Goal: Task Accomplishment & Management: Use online tool/utility

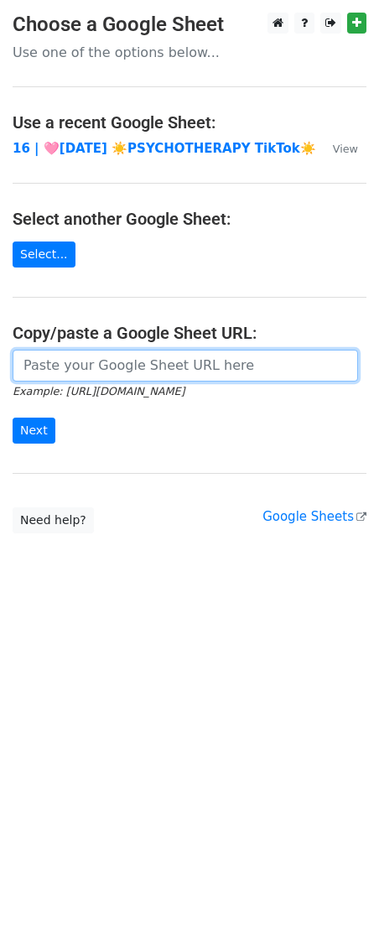
click at [144, 375] on input "url" at bounding box center [186, 366] width 346 height 32
paste input "https://docs.google.com/spreadsheets/d/1dU2haOI8DNVpeWJmQFMuz6lJKVUm-UBoZuATd5I…"
type input "https://docs.google.com/spreadsheets/d/1dU2haOI8DNVpeWJmQFMuz6lJKVUm-UBoZuATd5I…"
click at [13, 418] on input "Next" at bounding box center [34, 431] width 43 height 26
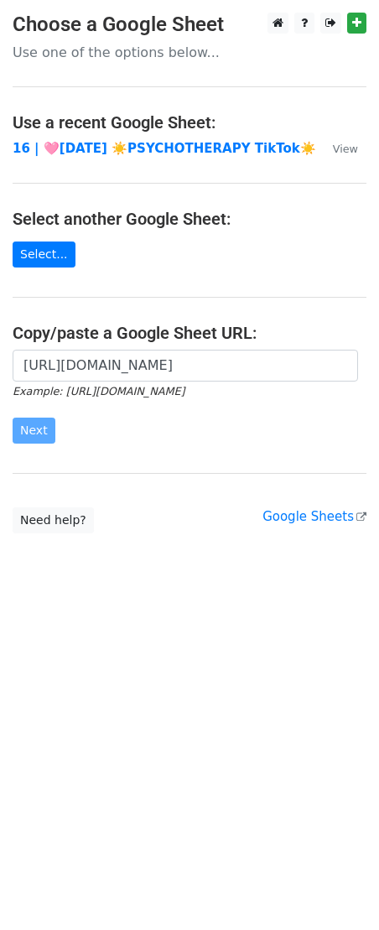
scroll to position [0, 0]
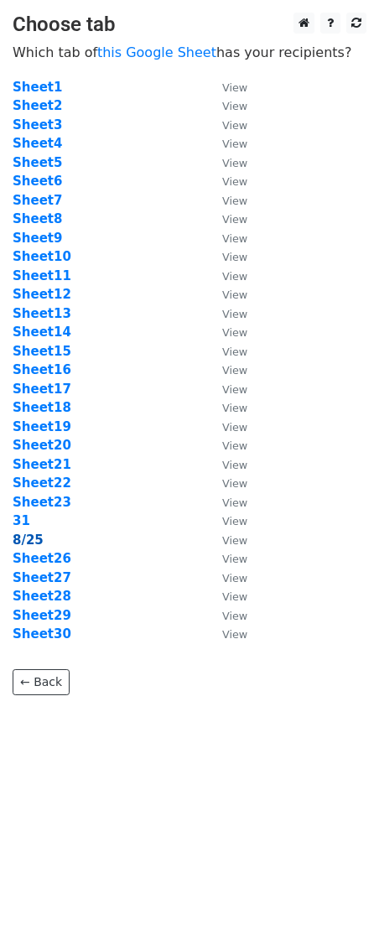
click at [38, 536] on strong "8/25" at bounding box center [28, 540] width 31 height 15
click at [28, 543] on strong "8/25" at bounding box center [28, 540] width 31 height 15
click at [35, 539] on strong "8/25" at bounding box center [28, 540] width 31 height 15
click at [39, 542] on strong "8/25" at bounding box center [28, 540] width 31 height 15
click at [45, 549] on td "Sheet26" at bounding box center [109, 558] width 193 height 19
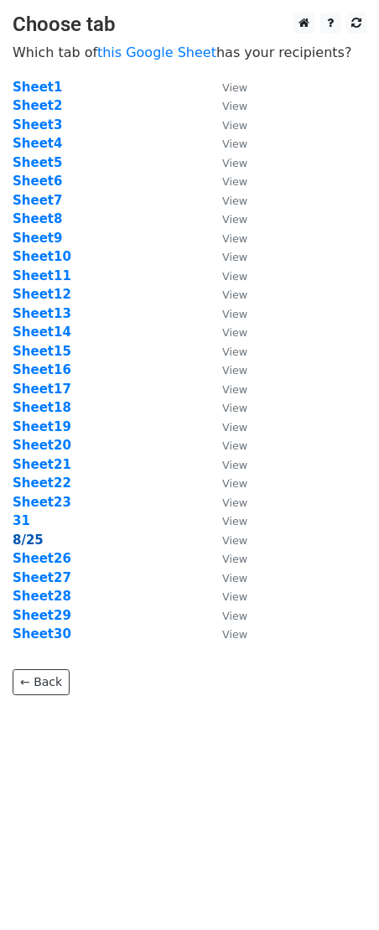
click at [30, 542] on strong "8/25" at bounding box center [28, 540] width 31 height 15
drag, startPoint x: 152, startPoint y: 555, endPoint x: 128, endPoint y: 683, distance: 130.5
click at [152, 555] on td "Sheet26" at bounding box center [109, 558] width 193 height 19
click at [129, 839] on html "Choose tab Which tab of this Google Sheet has your recipients? Sheet1 View Shee…" at bounding box center [189, 465] width 379 height 930
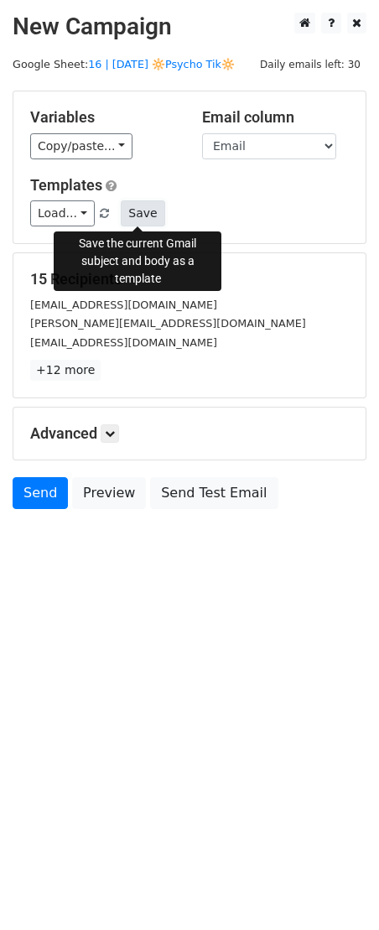
click at [145, 206] on button "Save" at bounding box center [143, 213] width 44 height 26
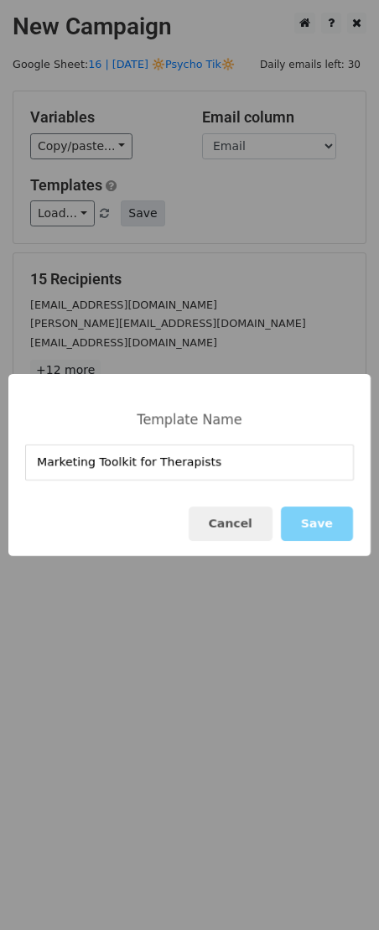
type input "Marketing Toolkit for Therapists"
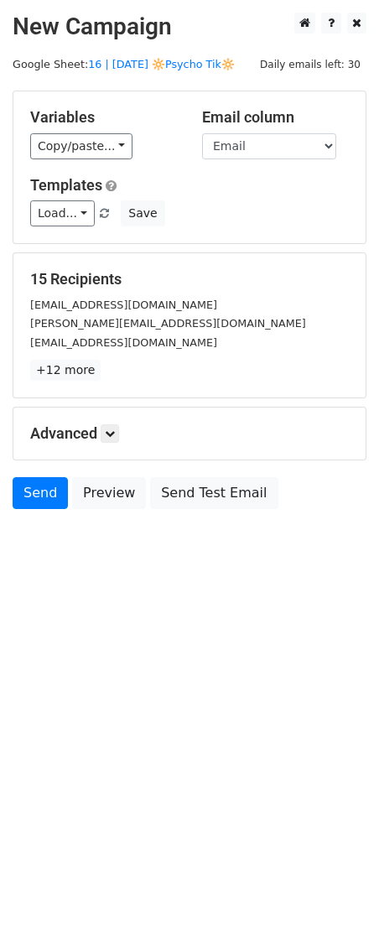
click at [123, 227] on div "Variables Copy/paste... {{Name}} {{Email}} Email column Name Email Templates Lo…" at bounding box center [189, 167] width 352 height 152
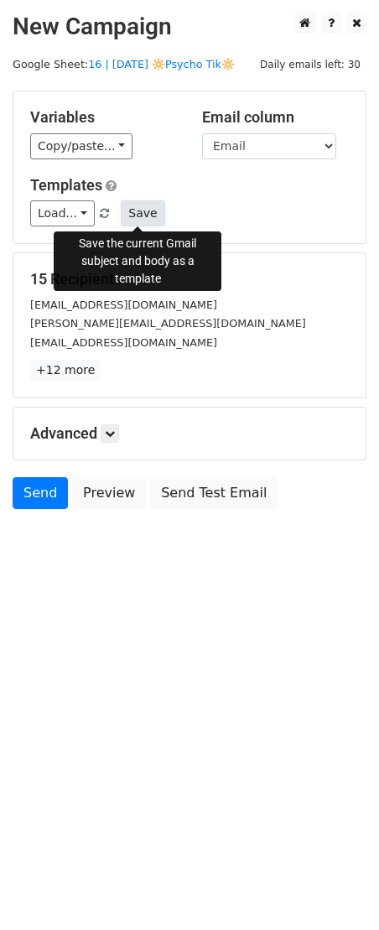
click at [131, 217] on button "Save" at bounding box center [143, 213] width 44 height 26
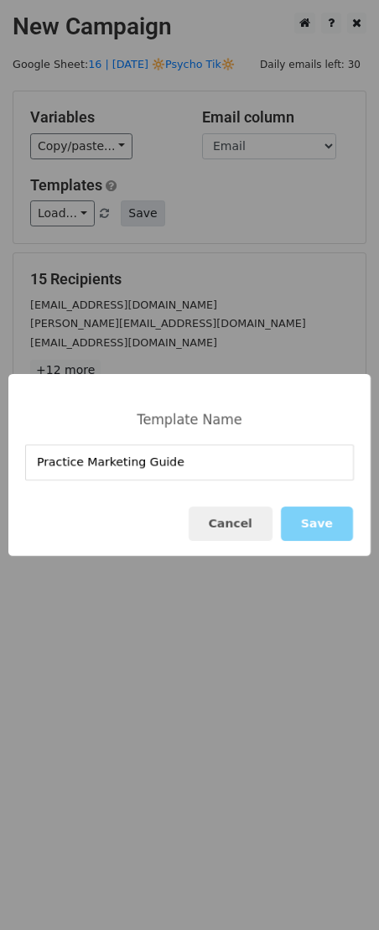
type input "Practice Marketing Guide"
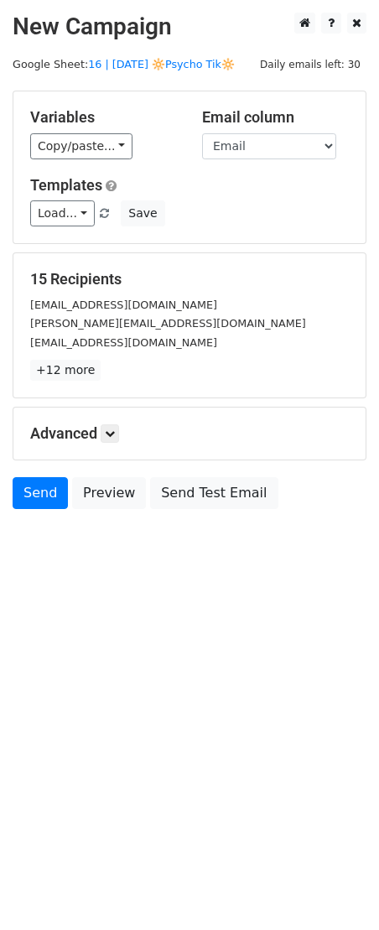
click at [123, 432] on h5 "Advanced" at bounding box center [189, 433] width 319 height 18
click at [118, 433] on link at bounding box center [110, 433] width 18 height 18
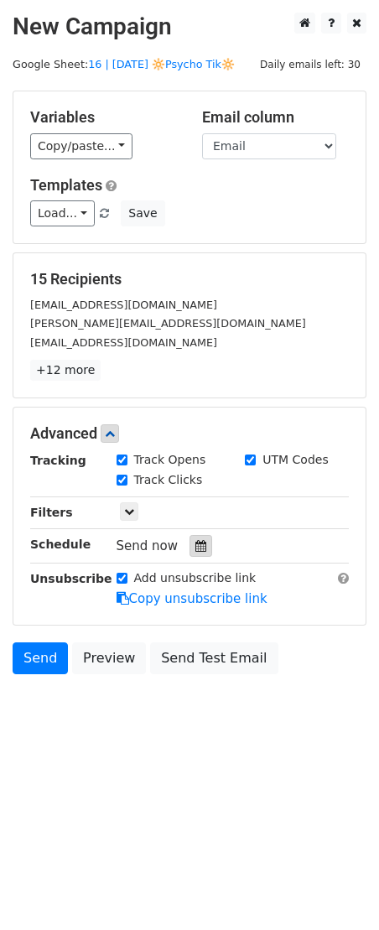
click at [196, 549] on icon at bounding box center [200, 546] width 11 height 12
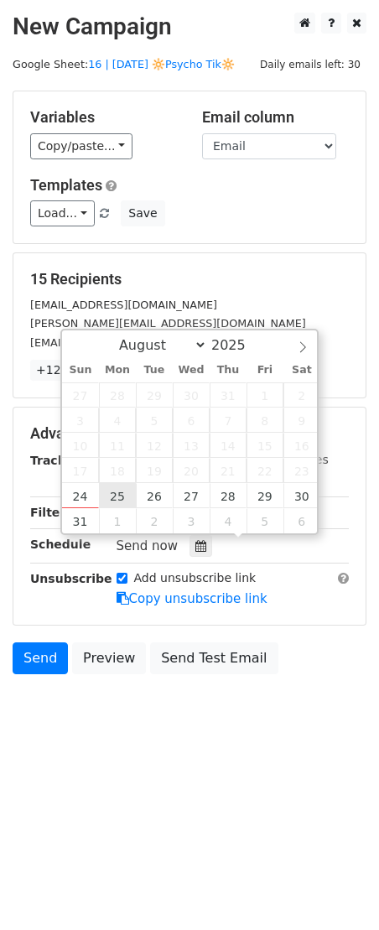
type input "2025-08-25 12:00"
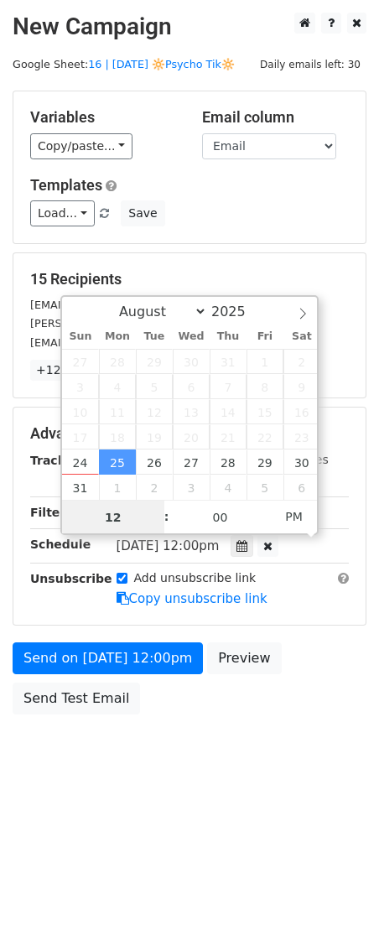
scroll to position [1, 0]
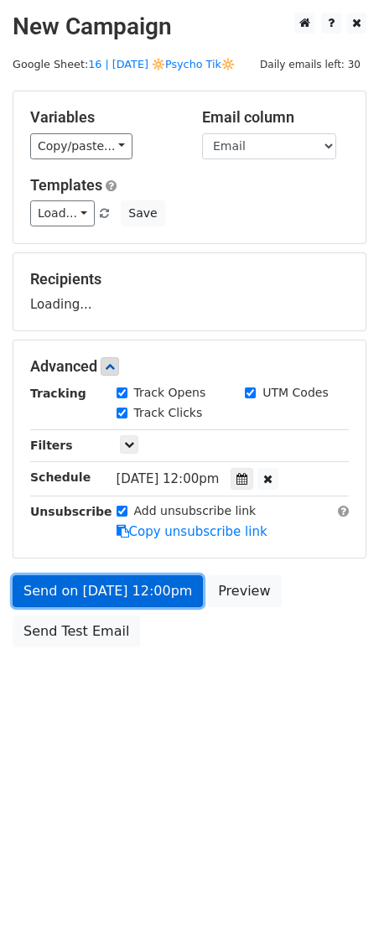
click at [119, 595] on link "Send on Aug 25 at 12:00pm" at bounding box center [108, 591] width 190 height 32
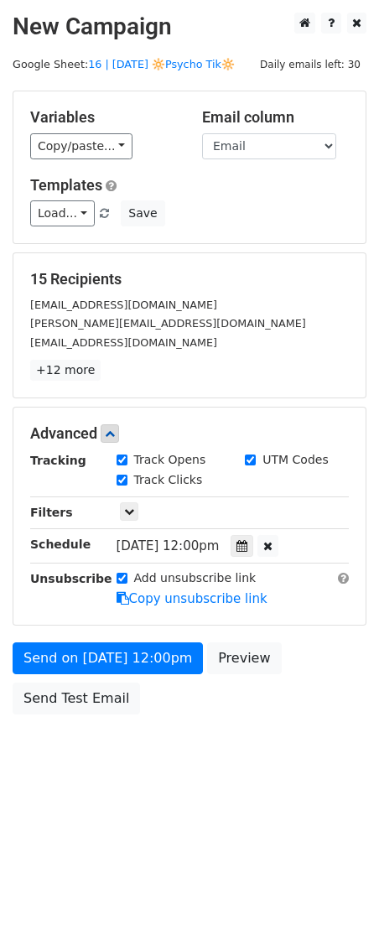
click at [78, 600] on div "Unsubscribe" at bounding box center [61, 589] width 86 height 39
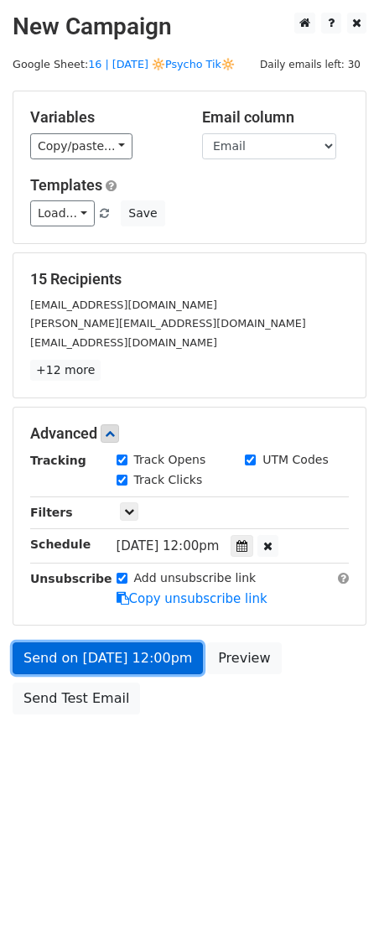
click at [78, 644] on link "Send on Aug 25 at 12:00pm" at bounding box center [108, 659] width 190 height 32
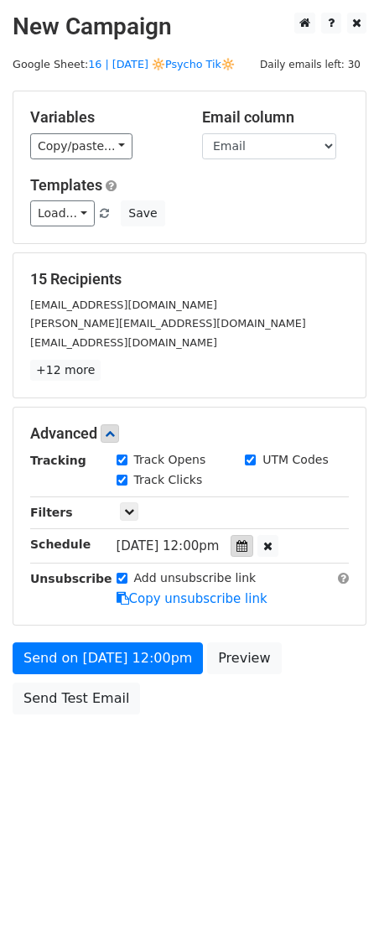
click at [253, 539] on div at bounding box center [242, 546] width 23 height 22
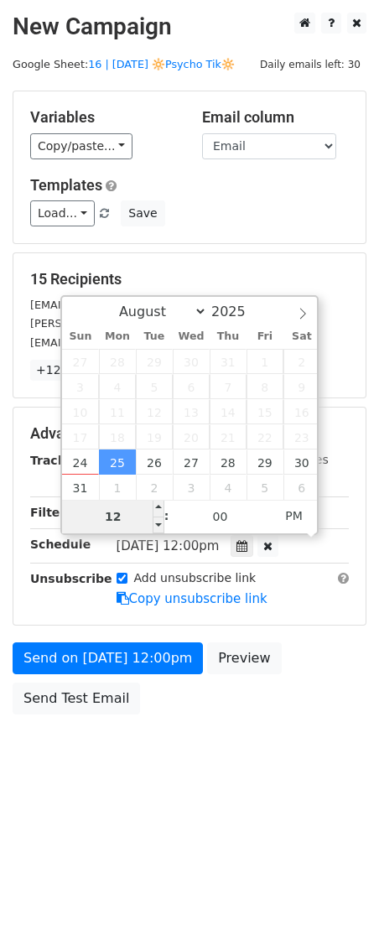
click at [123, 509] on input "12" at bounding box center [113, 517] width 102 height 34
type input "6"
type input "2025-08-25 18:00"
click at [86, 714] on div "Send on Aug 25 at 12:00pm Preview Send Test Email" at bounding box center [189, 683] width 379 height 81
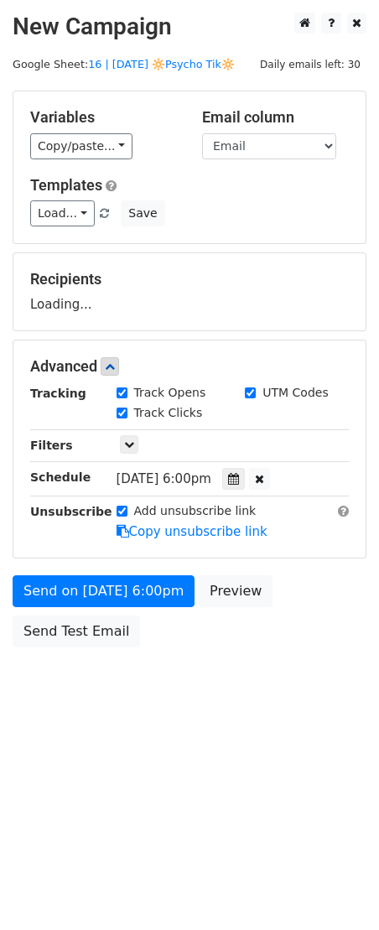
click at [90, 690] on body "New Campaign Daily emails left: 30 Google Sheet: 16 | AUG 25 🔆Psycho Tik🔆 Varia…" at bounding box center [189, 368] width 379 height 711
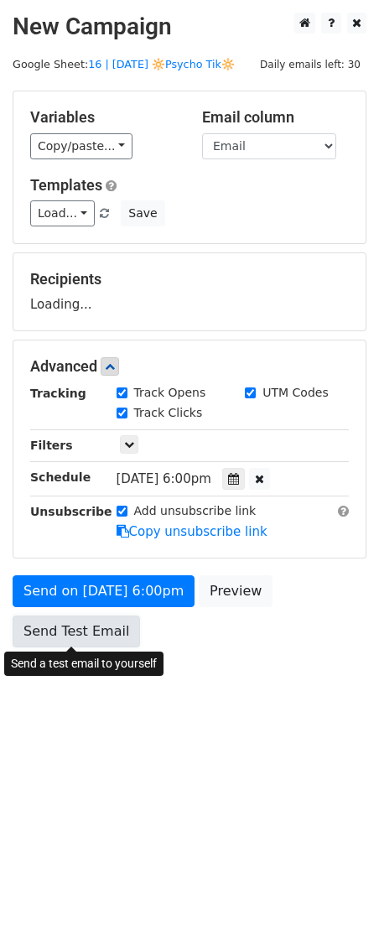
click at [91, 625] on link "Send Test Email" at bounding box center [77, 632] width 128 height 32
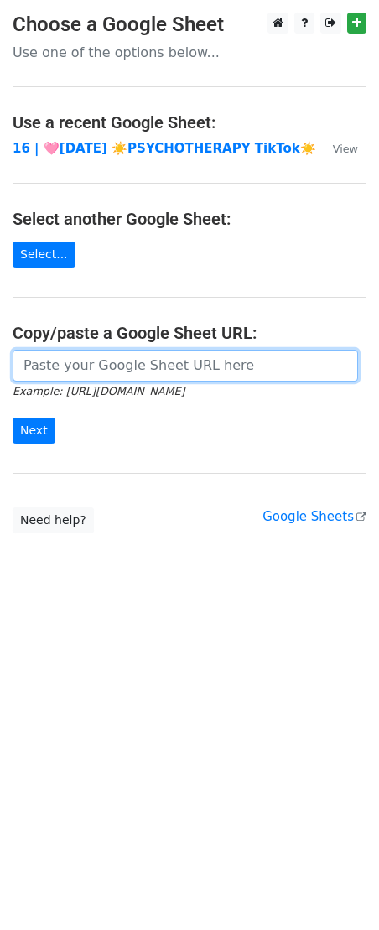
click at [109, 368] on input "url" at bounding box center [186, 366] width 346 height 32
paste input "[URL][DOMAIN_NAME]"
type input "[URL][DOMAIN_NAME]"
click at [13, 418] on input "Next" at bounding box center [34, 431] width 43 height 26
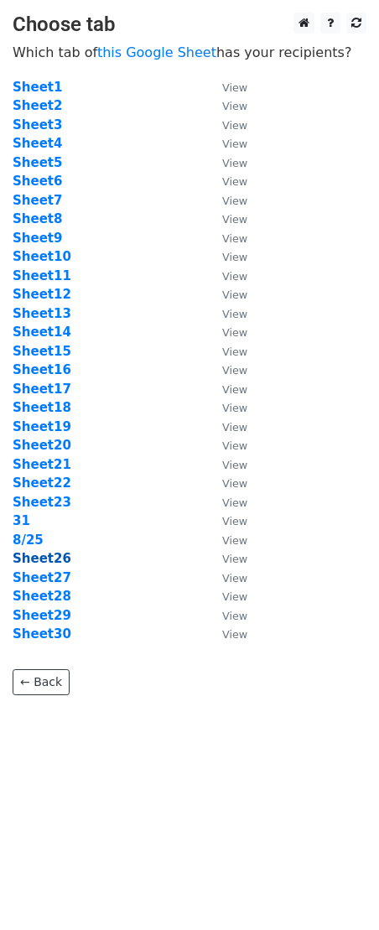
click at [46, 561] on strong "Sheet26" at bounding box center [42, 558] width 59 height 15
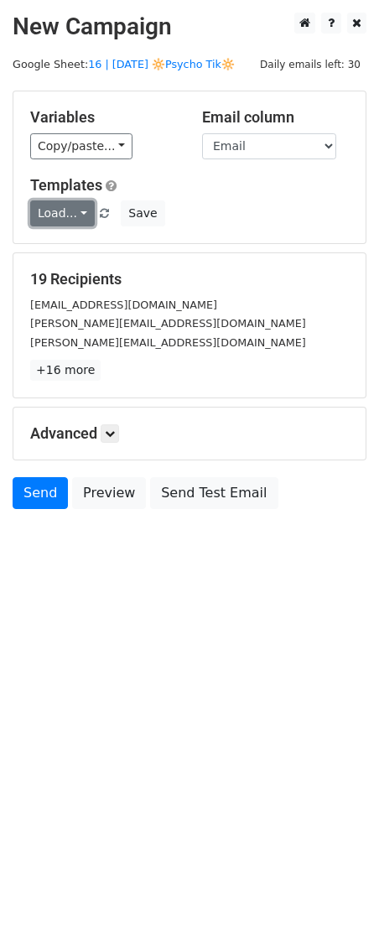
click at [59, 216] on link "Load..." at bounding box center [62, 213] width 65 height 26
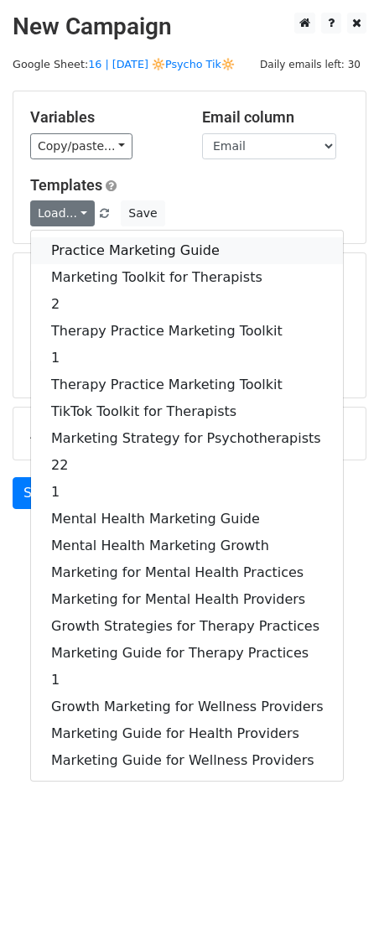
click at [102, 259] on link "Practice Marketing Guide" at bounding box center [187, 250] width 312 height 27
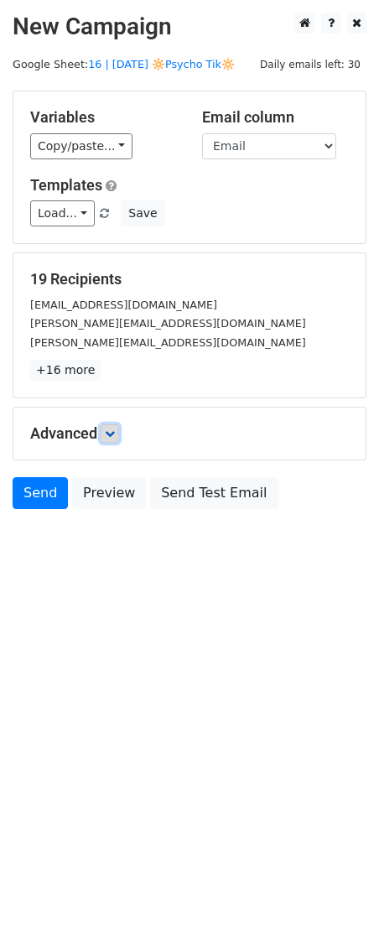
click at [112, 430] on icon at bounding box center [110, 434] width 10 height 10
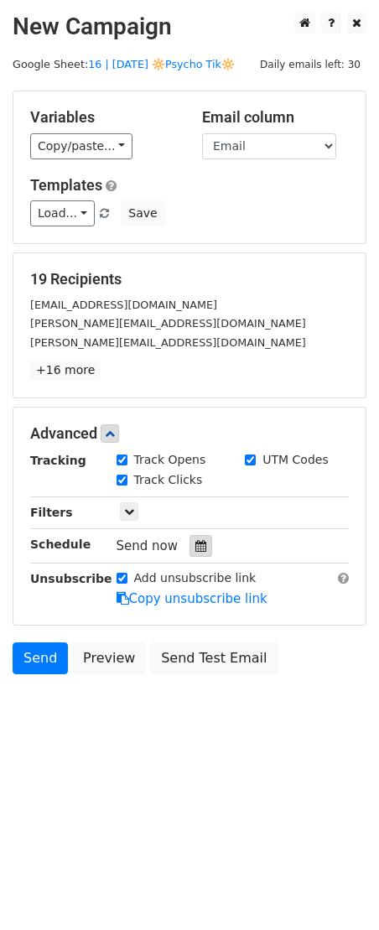
click at [190, 543] on div at bounding box center [201, 546] width 23 height 22
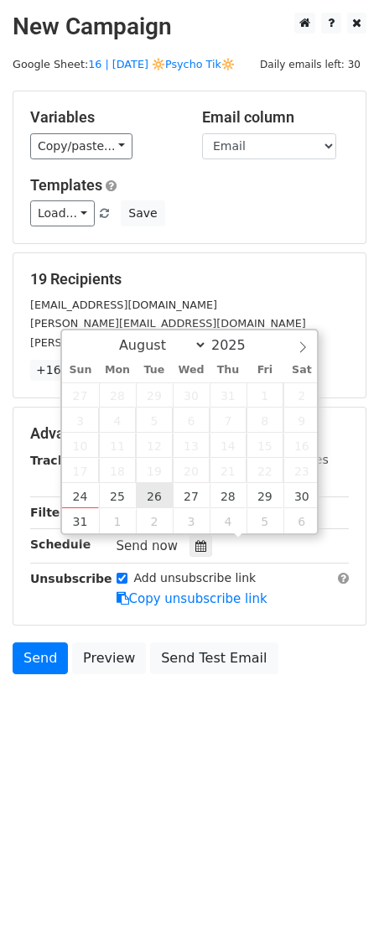
type input "2025-08-26 12:00"
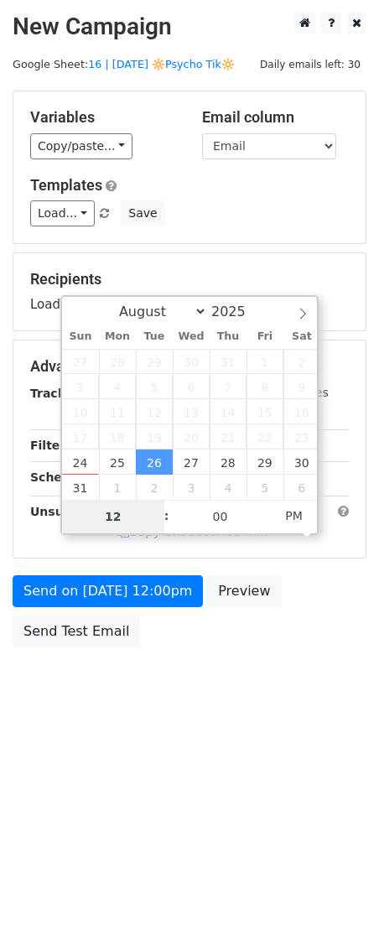
type input "8"
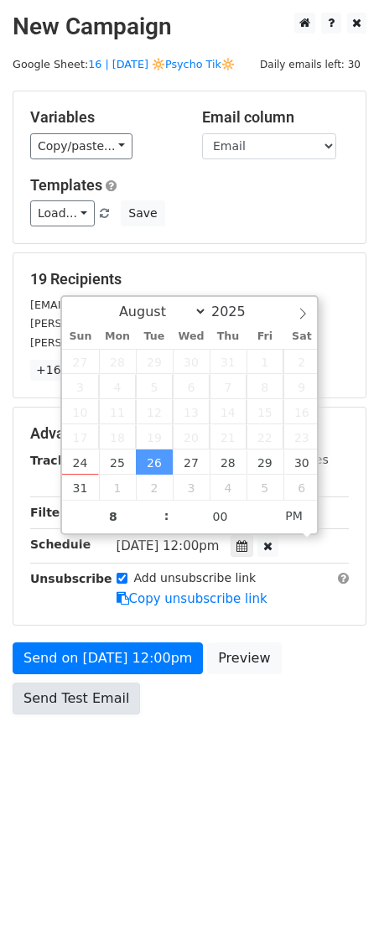
type input "2025-08-26 20:00"
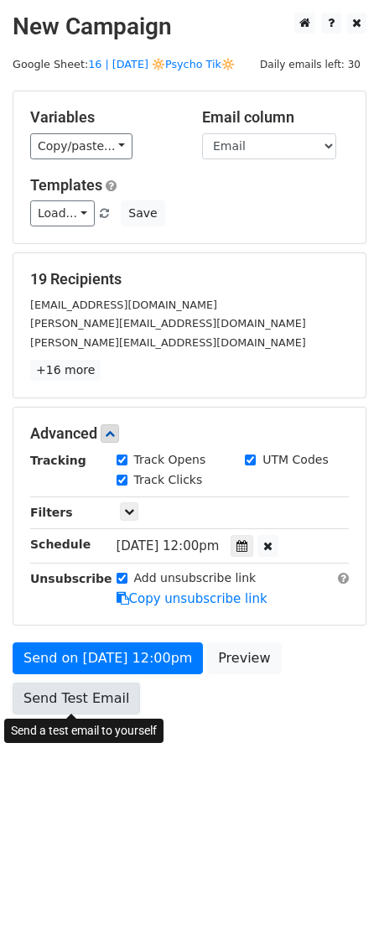
click at [88, 706] on link "Send Test Email" at bounding box center [77, 699] width 128 height 32
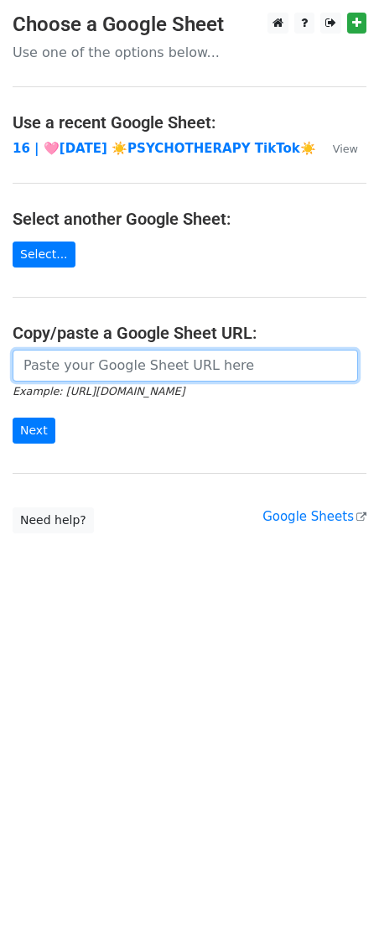
click at [158, 375] on input "url" at bounding box center [186, 366] width 346 height 32
paste input "https://docs.google.com/spreadsheets/d/1dU2haOI8DNVpeWJmQFMuz6lJKVUm-UBoZuATd5I…"
type input "https://docs.google.com/spreadsheets/d/1dU2haOI8DNVpeWJmQFMuz6lJKVUm-UBoZuATd5I…"
click at [13, 418] on input "Next" at bounding box center [34, 431] width 43 height 26
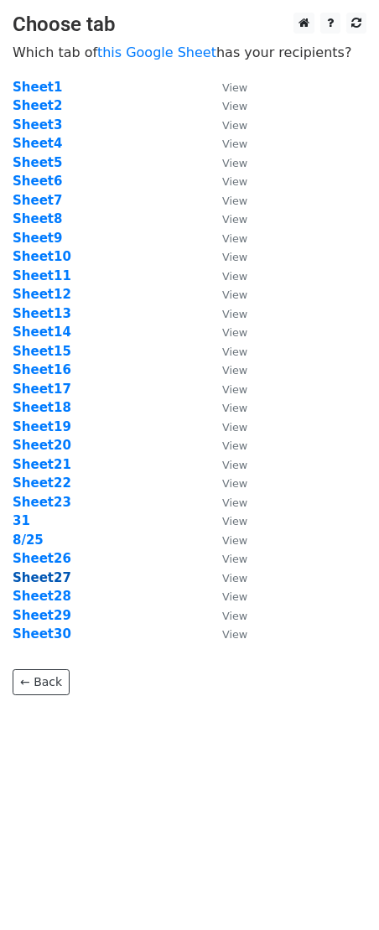
click at [44, 575] on strong "Sheet27" at bounding box center [42, 577] width 59 height 15
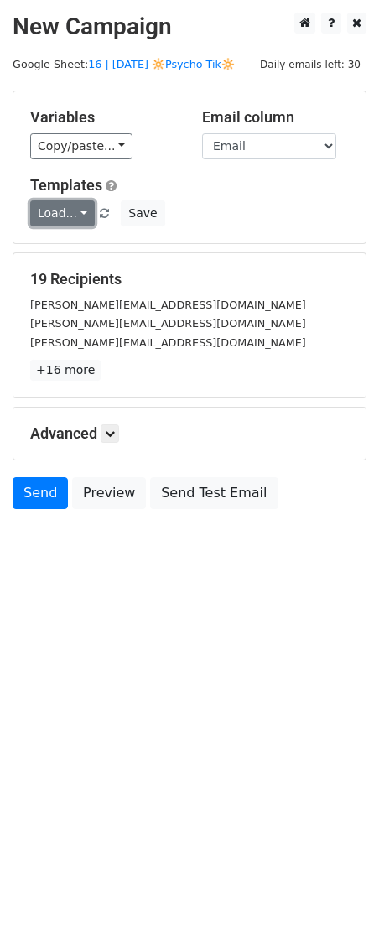
click at [58, 212] on link "Load..." at bounding box center [62, 213] width 65 height 26
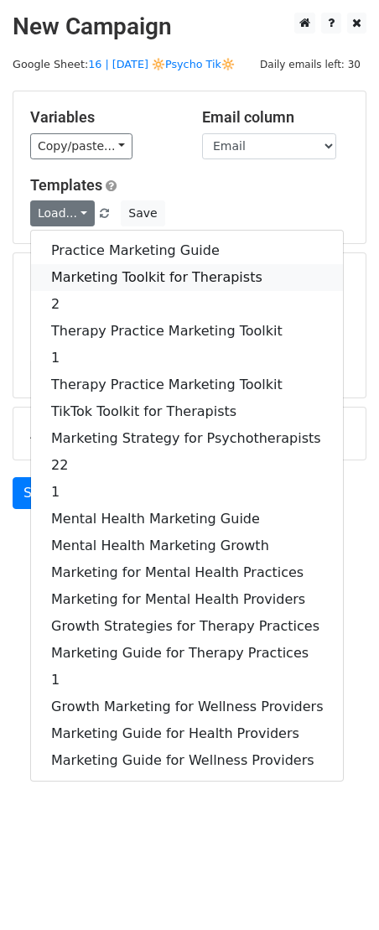
click at [69, 264] on link "Marketing Toolkit for Therapists" at bounding box center [187, 277] width 312 height 27
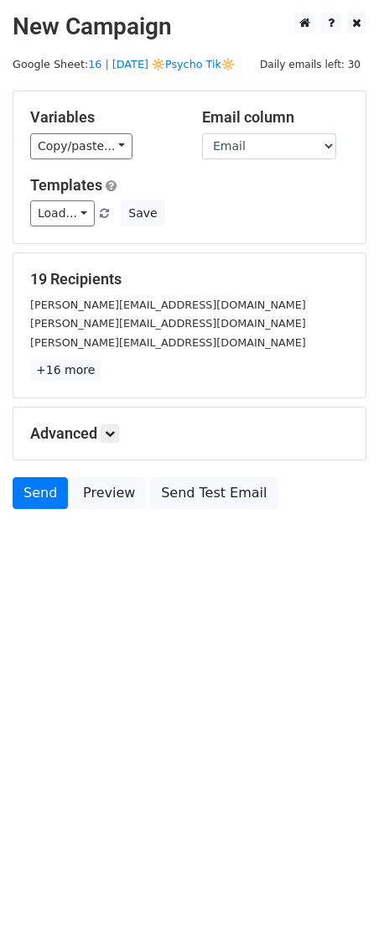
click at [103, 428] on h5 "Advanced" at bounding box center [189, 433] width 319 height 18
click at [113, 434] on icon at bounding box center [110, 434] width 10 height 10
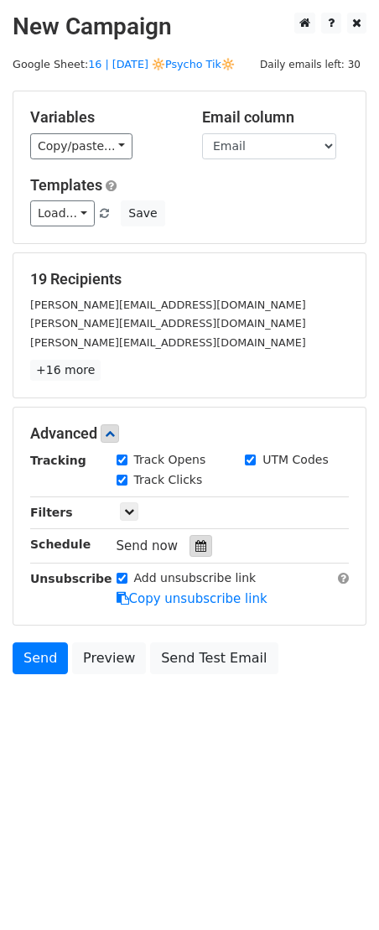
click at [190, 550] on div at bounding box center [201, 546] width 23 height 22
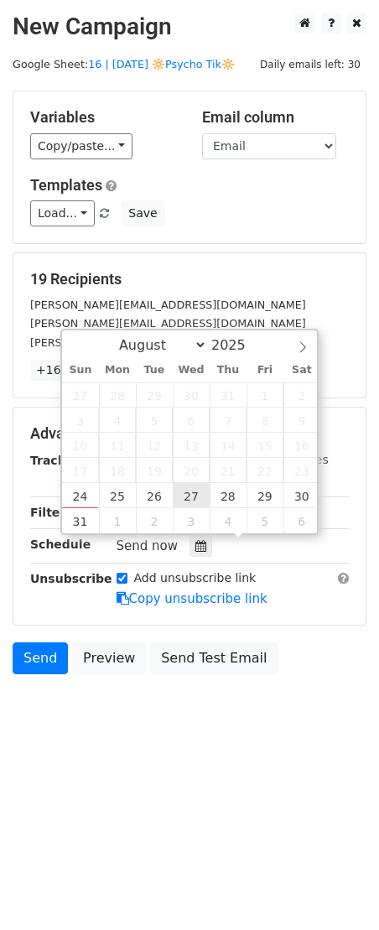
type input "2025-08-27 12:00"
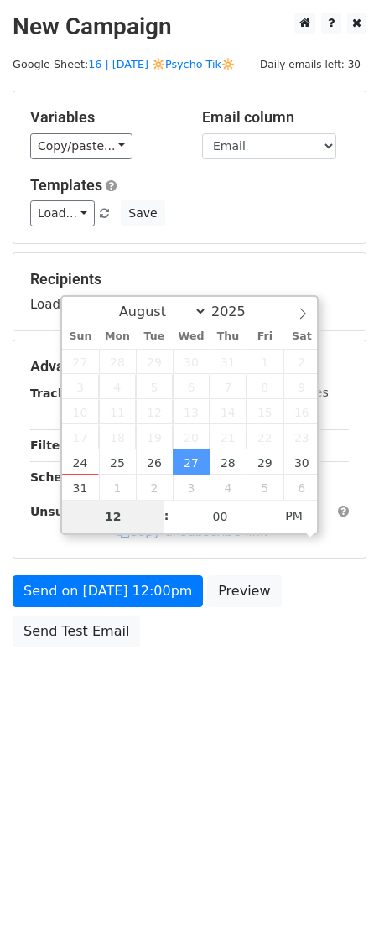
type input "7"
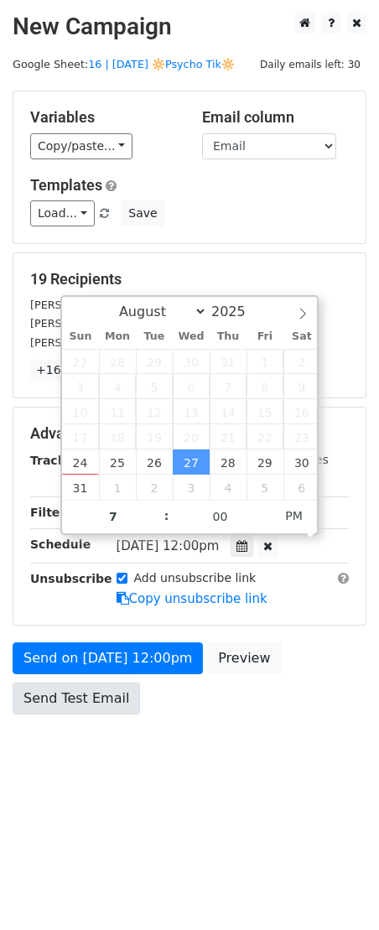
type input "2025-08-27 19:00"
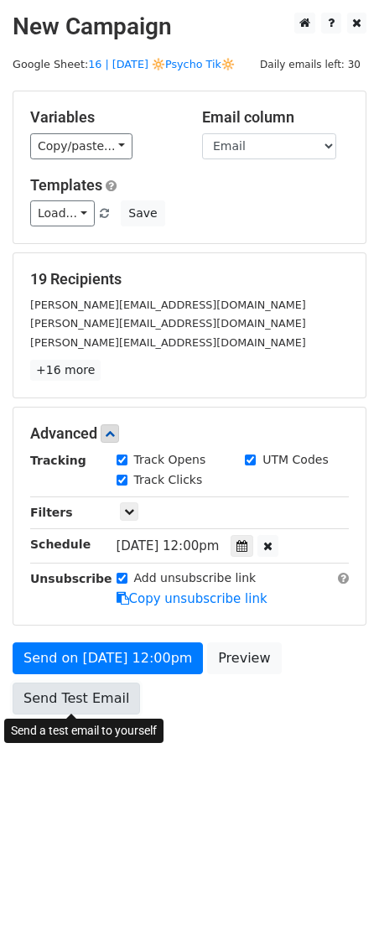
click at [79, 697] on link "Send Test Email" at bounding box center [77, 699] width 128 height 32
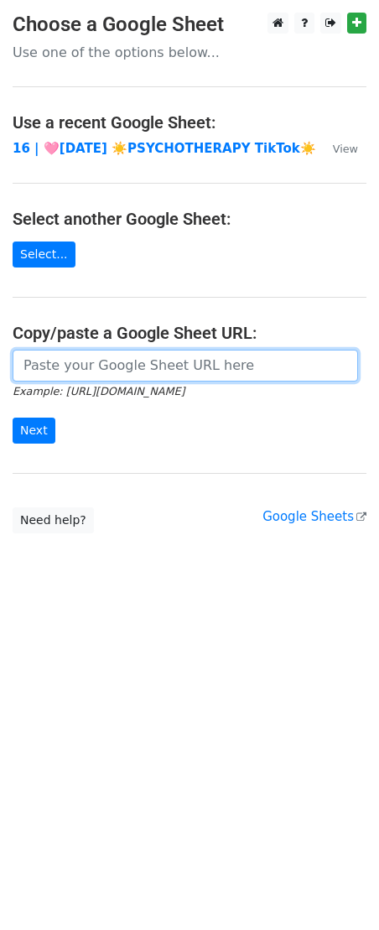
click at [82, 367] on input "url" at bounding box center [186, 366] width 346 height 32
paste input "https://docs.google.com/spreadsheets/d/1dU2haOI8DNVpeWJmQFMuz6lJKVUm-UBoZuATd5I…"
type input "https://docs.google.com/spreadsheets/d/1dU2haOI8DNVpeWJmQFMuz6lJKVUm-UBoZuATd5I…"
click at [13, 418] on input "Next" at bounding box center [34, 431] width 43 height 26
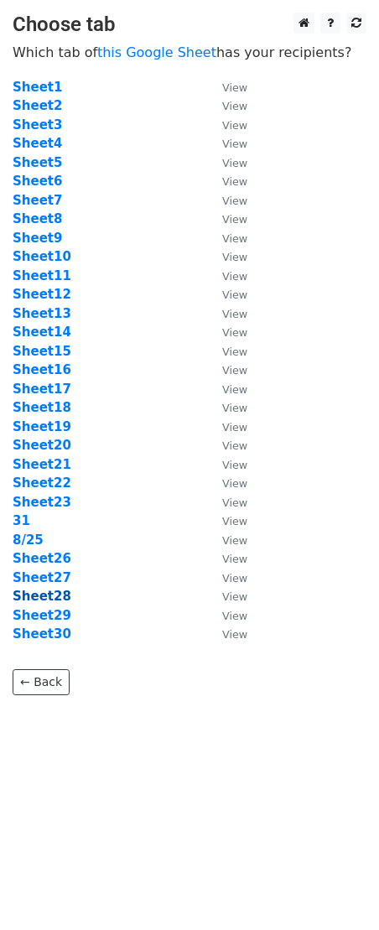
click at [44, 599] on strong "Sheet28" at bounding box center [42, 596] width 59 height 15
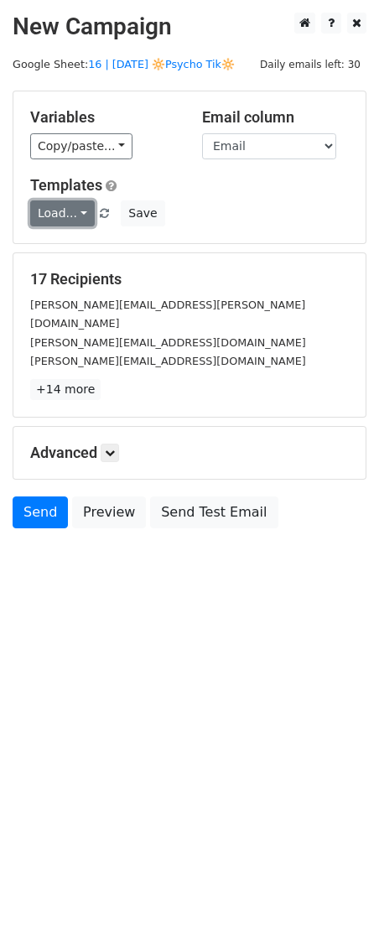
click at [62, 214] on link "Load..." at bounding box center [62, 213] width 65 height 26
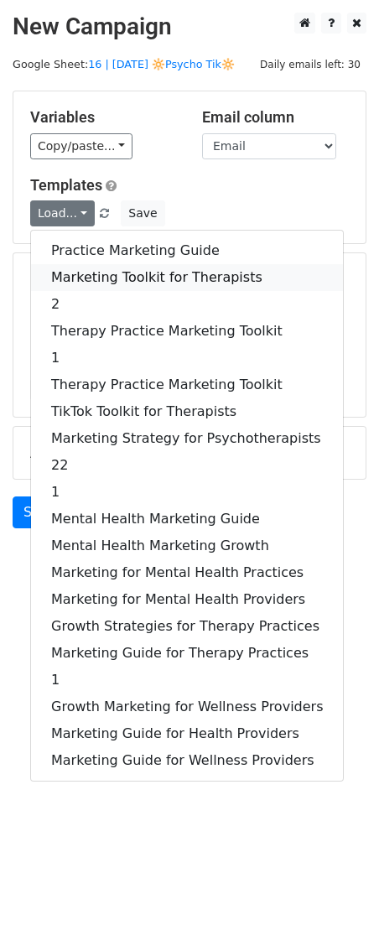
click at [78, 268] on link "Marketing Toolkit for Therapists" at bounding box center [187, 277] width 312 height 27
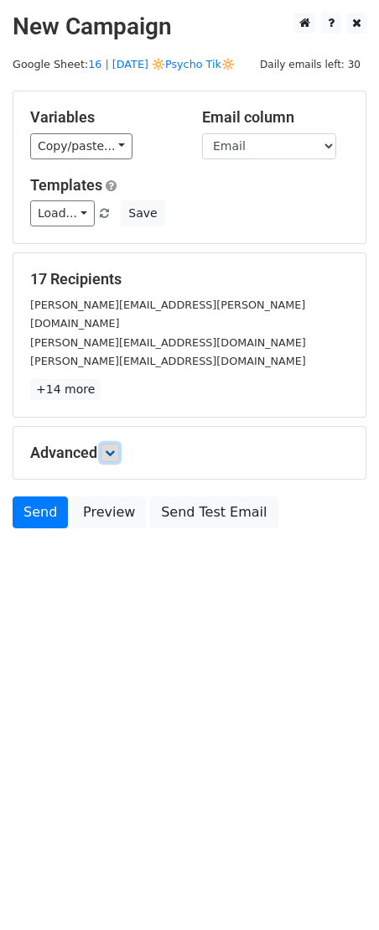
click at [111, 444] on link at bounding box center [110, 453] width 18 height 18
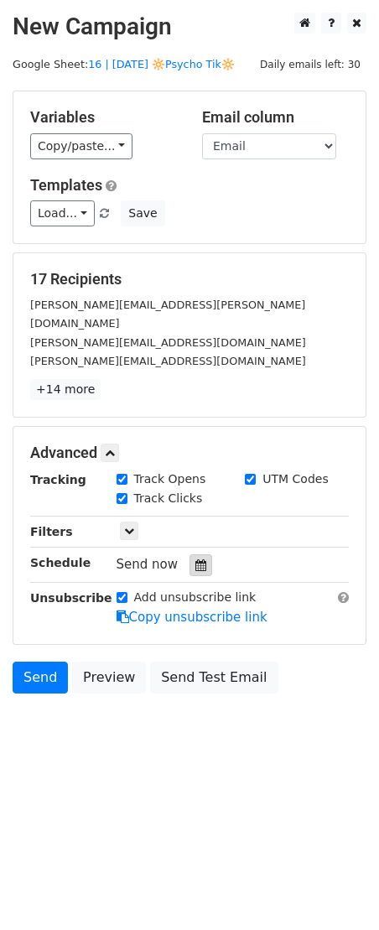
click at [195, 560] on icon at bounding box center [200, 566] width 11 height 12
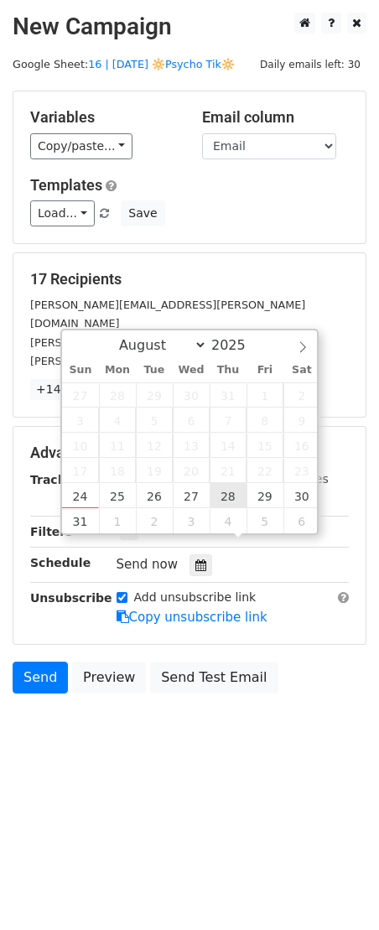
type input "[DATE] 12:00"
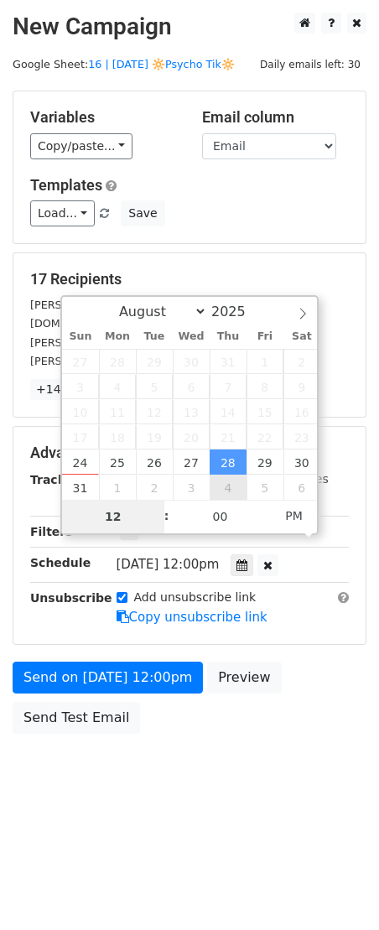
type input "7"
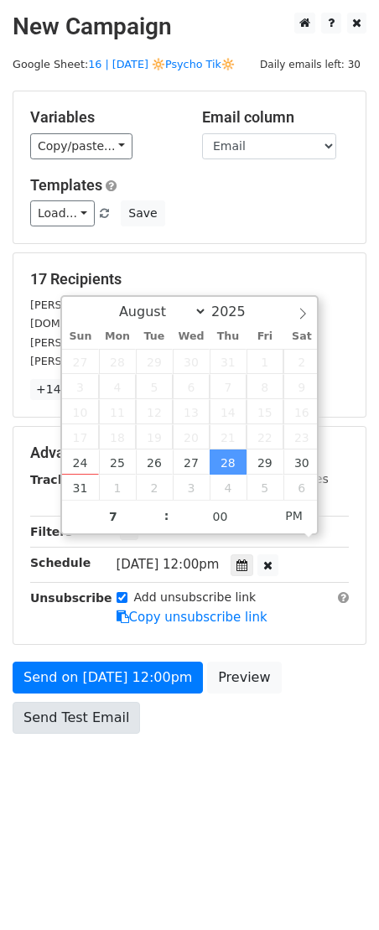
type input "2025-08-28 19:00"
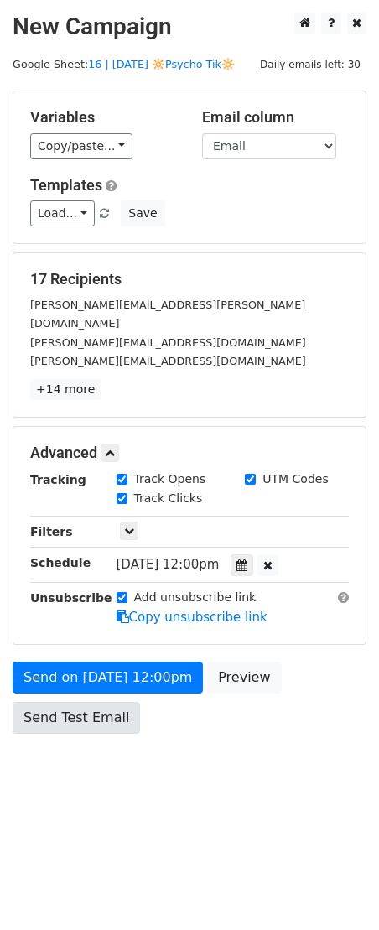
drag, startPoint x: 222, startPoint y: 486, endPoint x: 86, endPoint y: 712, distance: 264.6
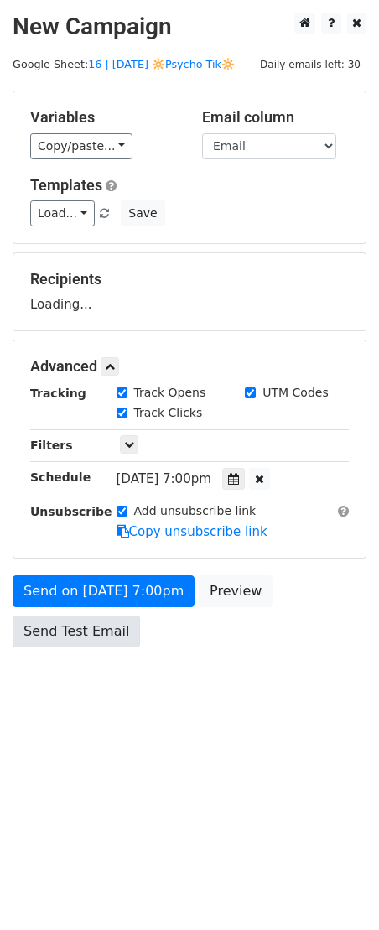
click at [76, 712] on body "New Campaign Daily emails left: 30 Google Sheet: 16 | AUG 25 🔆Psycho Tik🔆 Varia…" at bounding box center [189, 368] width 379 height 711
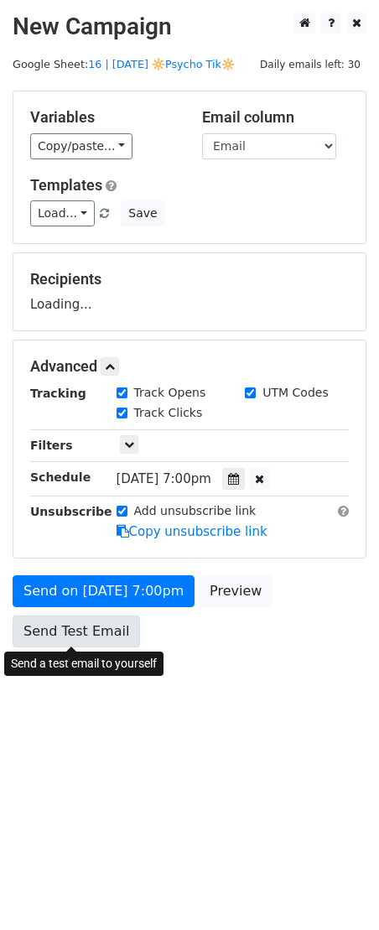
click at [69, 633] on link "Send Test Email" at bounding box center [77, 632] width 128 height 32
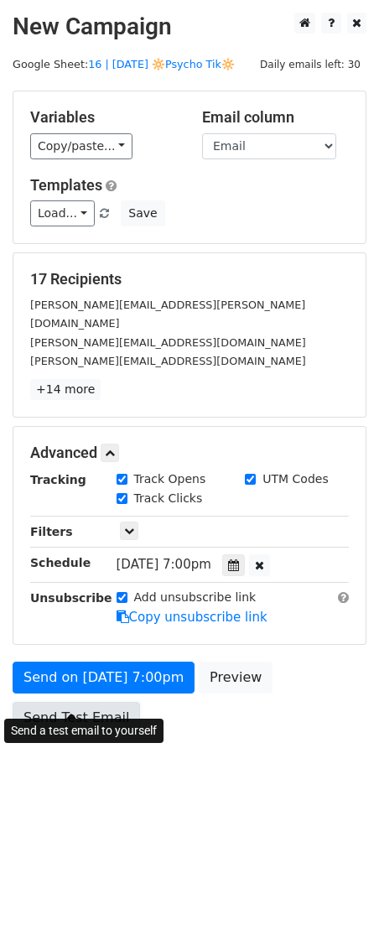
click at [107, 702] on link "Send Test Email" at bounding box center [77, 718] width 128 height 32
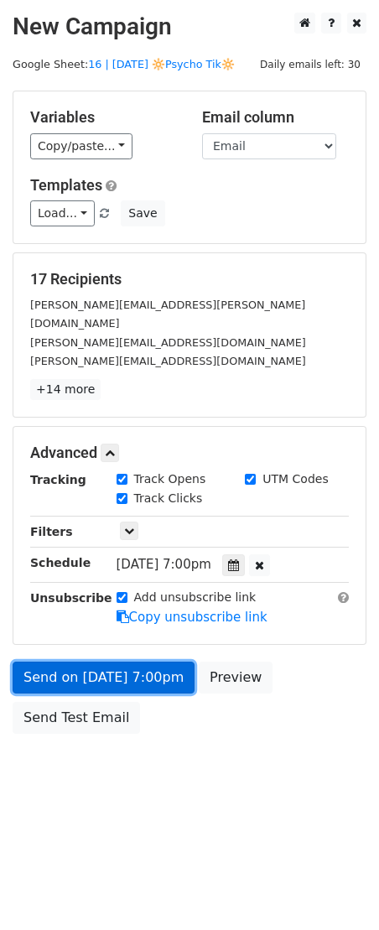
click at [105, 662] on link "Send on Aug 28 at 7:00pm" at bounding box center [104, 678] width 182 height 32
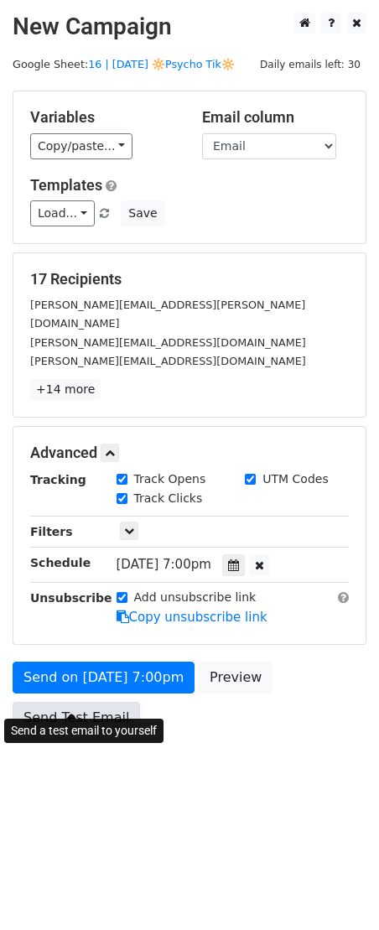
click at [88, 708] on link "Send Test Email" at bounding box center [77, 718] width 128 height 32
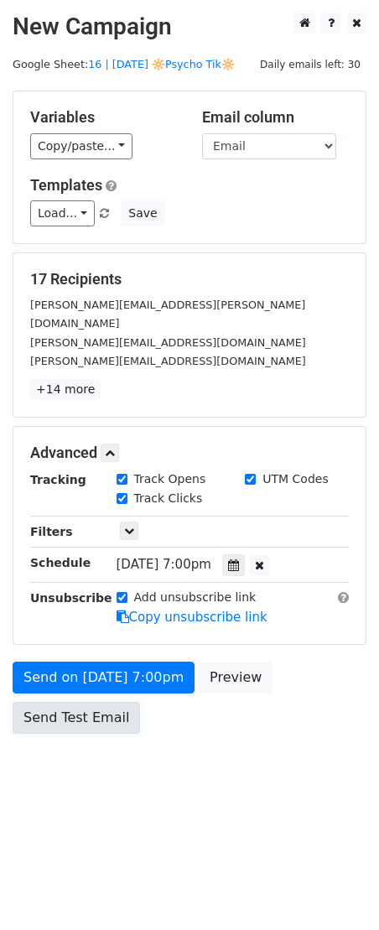
click at [88, 708] on link "Send Test Email" at bounding box center [77, 718] width 128 height 32
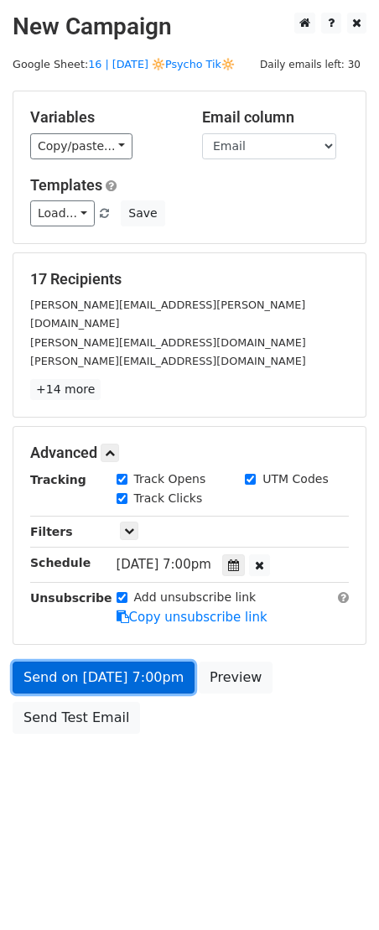
click at [90, 662] on link "Send on Aug 28 at 7:00pm" at bounding box center [104, 678] width 182 height 32
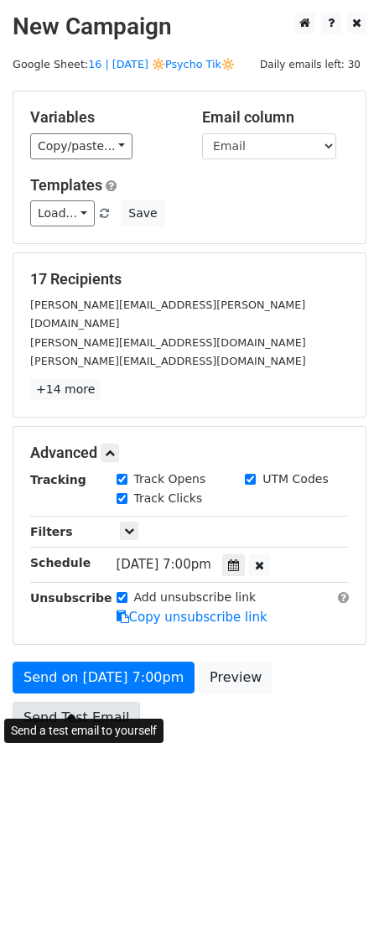
click at [86, 702] on link "Send Test Email" at bounding box center [77, 718] width 128 height 32
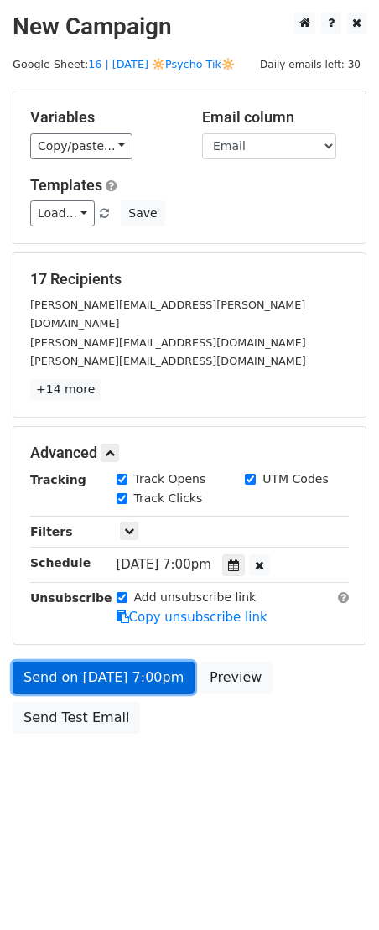
click at [87, 662] on link "Send on Aug 28 at 7:00pm" at bounding box center [104, 678] width 182 height 32
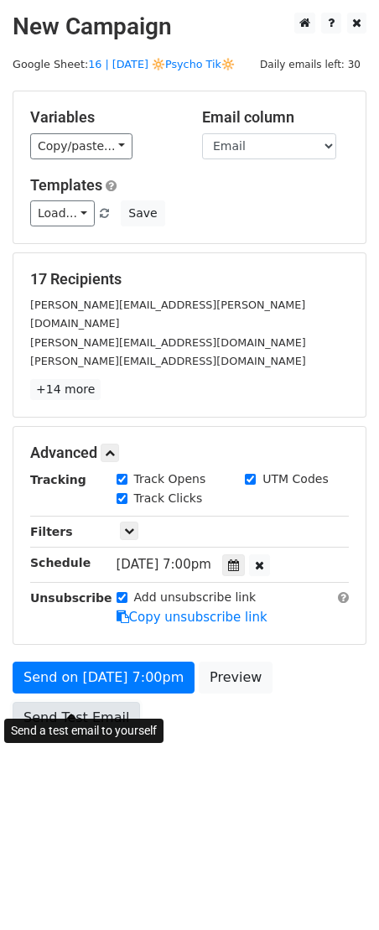
click at [82, 702] on link "Send Test Email" at bounding box center [77, 718] width 128 height 32
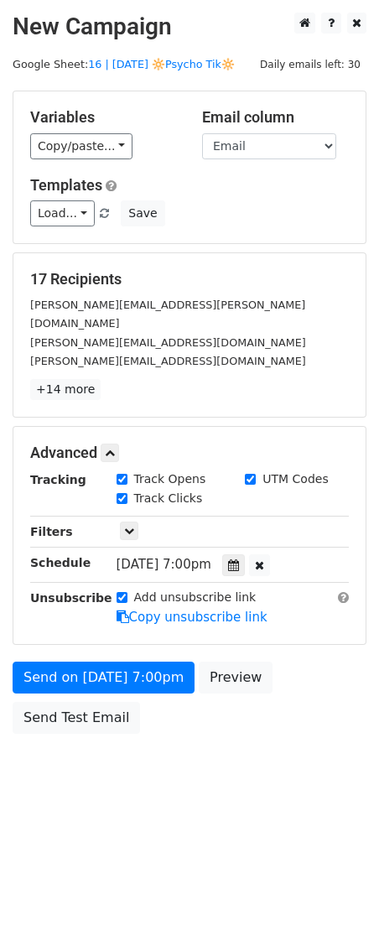
click at [155, 762] on body "New Campaign Daily emails left: 30 Google Sheet: 16 | AUG 25 🔆Psycho Tik🔆 Varia…" at bounding box center [189, 411] width 379 height 797
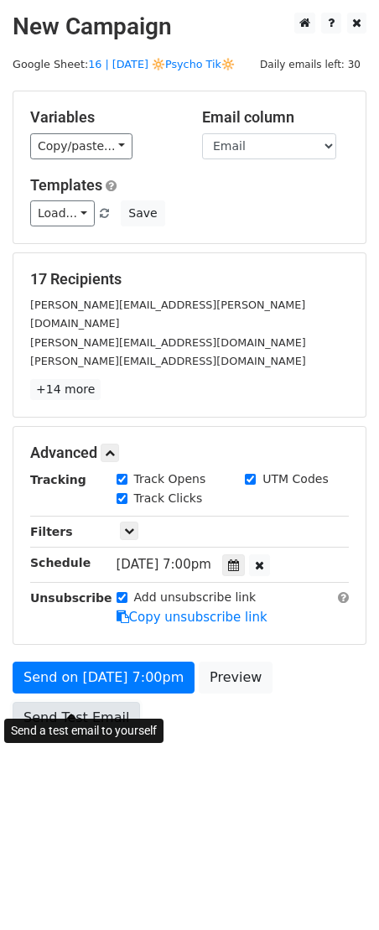
click at [89, 702] on link "Send Test Email" at bounding box center [77, 718] width 128 height 32
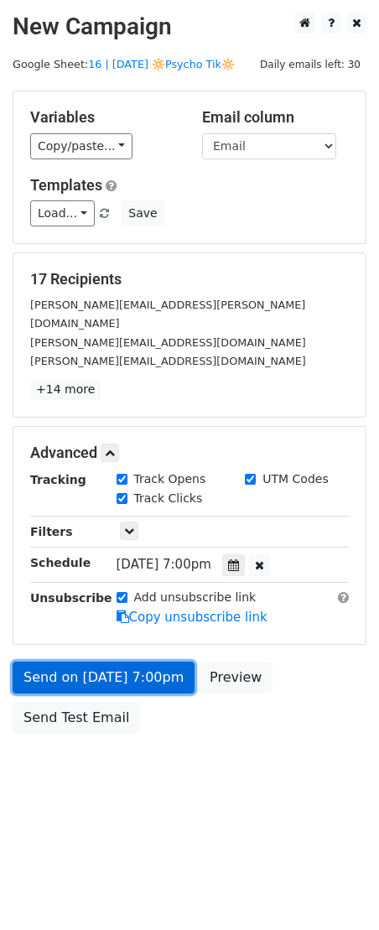
click at [105, 662] on link "Send on Aug 28 at 7:00pm" at bounding box center [104, 678] width 182 height 32
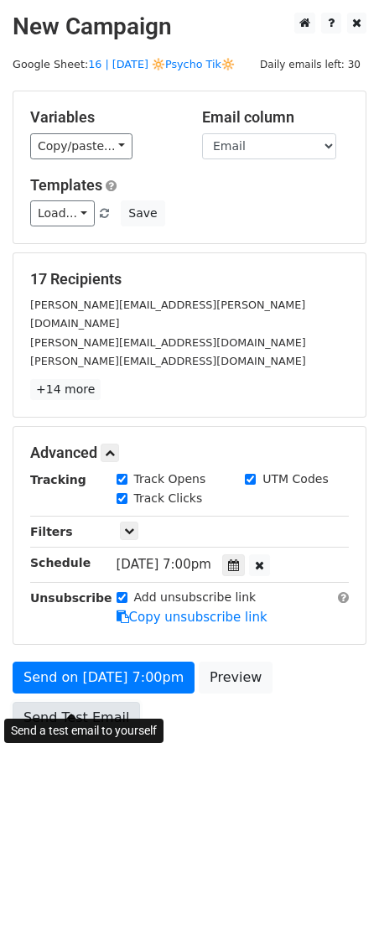
click at [91, 702] on link "Send Test Email" at bounding box center [77, 718] width 128 height 32
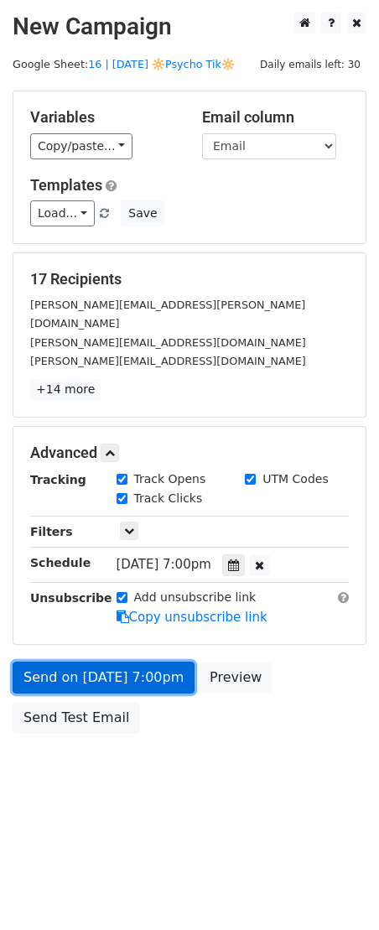
click at [104, 662] on link "Send on Aug 28 at 7:00pm" at bounding box center [104, 678] width 182 height 32
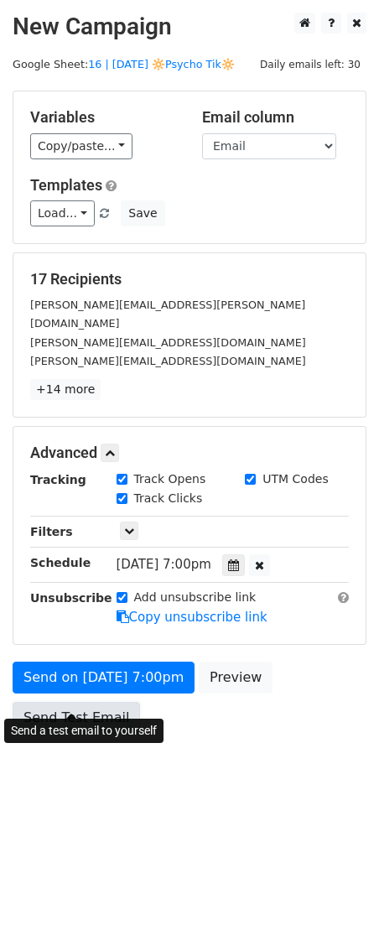
click at [98, 706] on link "Send Test Email" at bounding box center [77, 718] width 128 height 32
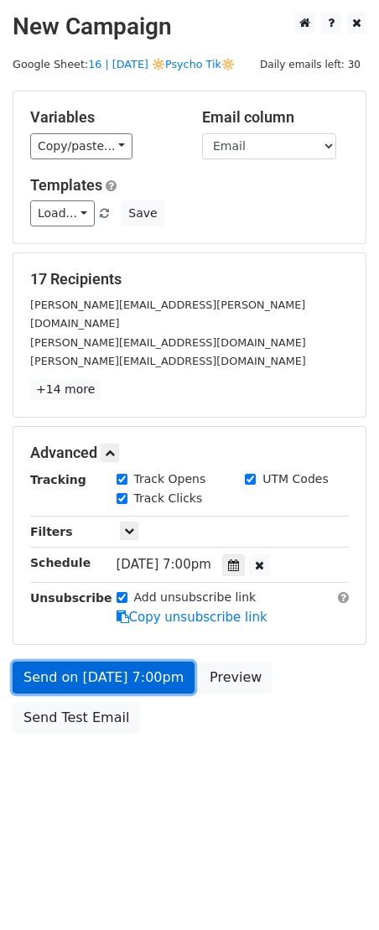
click at [109, 662] on link "Send on Aug 28 at 7:00pm" at bounding box center [104, 678] width 182 height 32
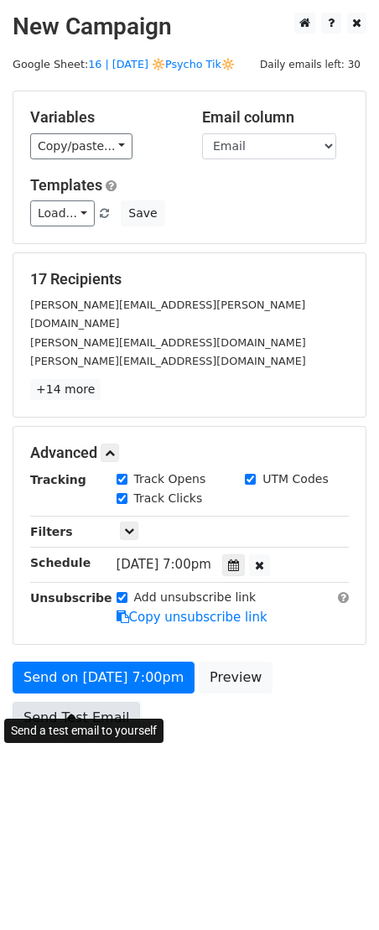
click at [93, 702] on link "Send Test Email" at bounding box center [77, 718] width 128 height 32
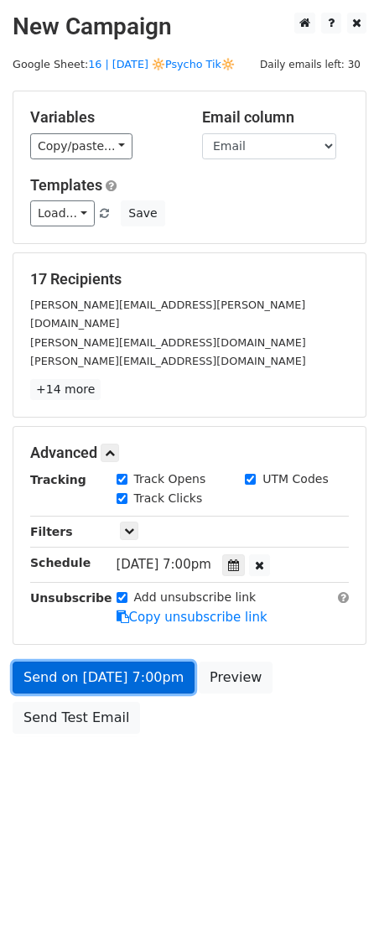
click at [99, 662] on link "Send on Aug 28 at 7:00pm" at bounding box center [104, 678] width 182 height 32
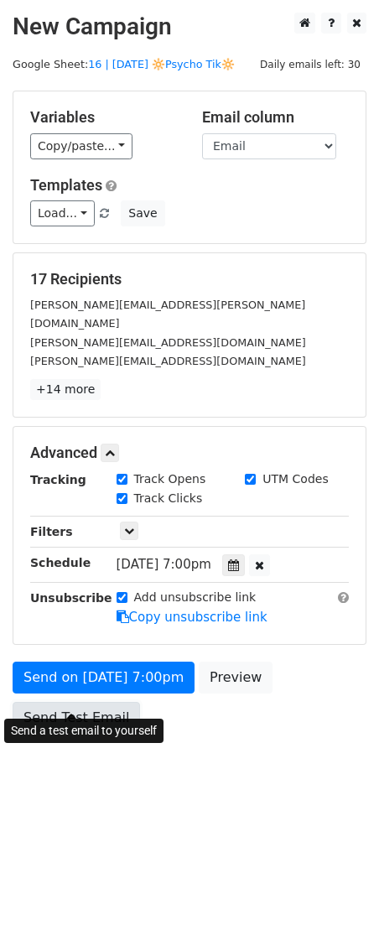
click at [94, 702] on link "Send Test Email" at bounding box center [77, 718] width 128 height 32
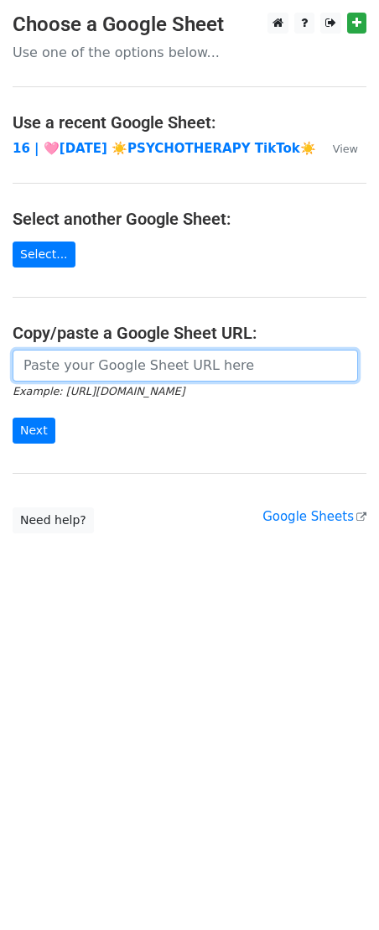
click at [131, 353] on input "url" at bounding box center [186, 366] width 346 height 32
paste input "[URL][DOMAIN_NAME]"
type input "https://docs.google.com/spreadsheets/d/1dU2haOI8DNVpeWJmQFMuz6lJKVUm-UBoZuATd5I…"
click at [13, 418] on input "Next" at bounding box center [34, 431] width 43 height 26
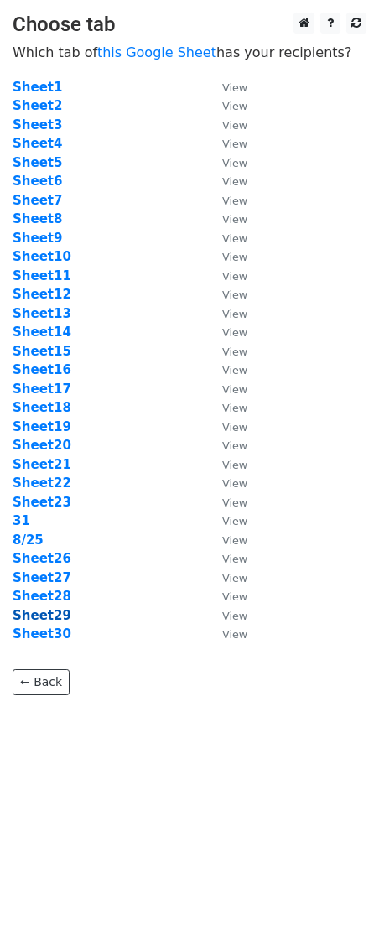
click at [46, 617] on strong "Sheet29" at bounding box center [42, 615] width 59 height 15
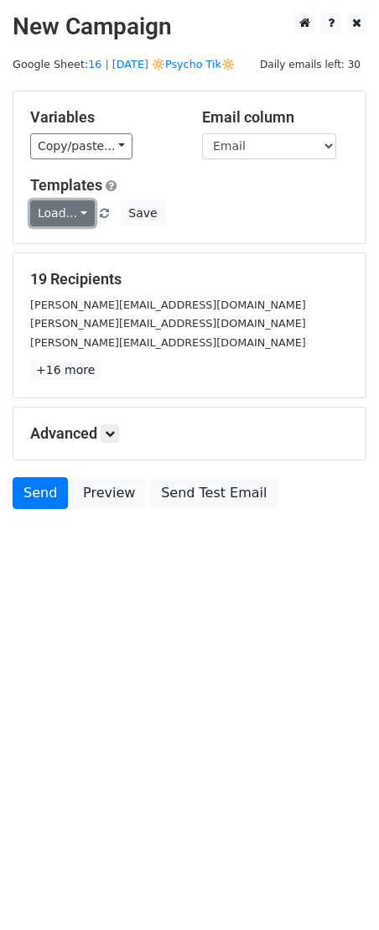
click at [55, 204] on link "Load..." at bounding box center [62, 213] width 65 height 26
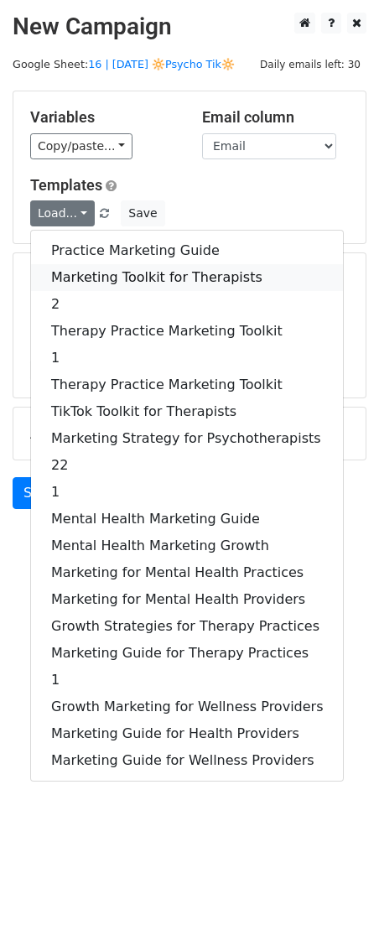
click at [63, 272] on link "Marketing Toolkit for Therapists" at bounding box center [187, 277] width 312 height 27
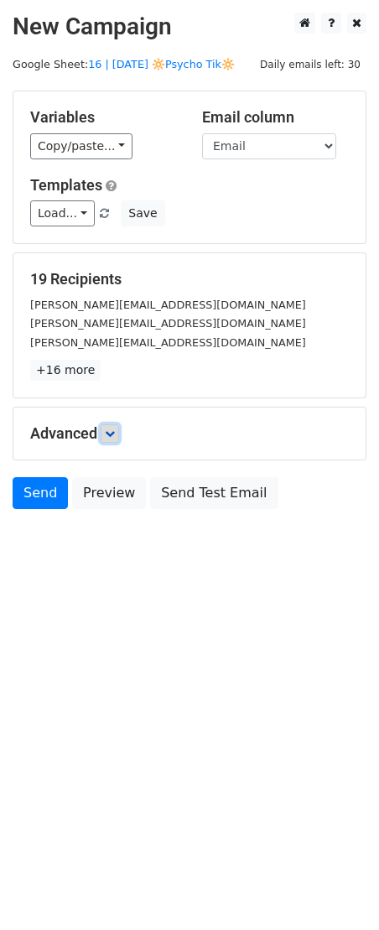
click at [112, 441] on link at bounding box center [110, 433] width 18 height 18
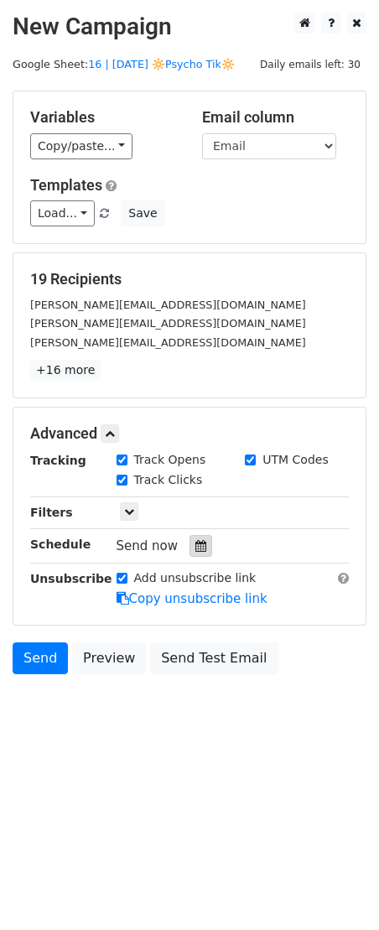
click at [197, 551] on div at bounding box center [201, 546] width 23 height 22
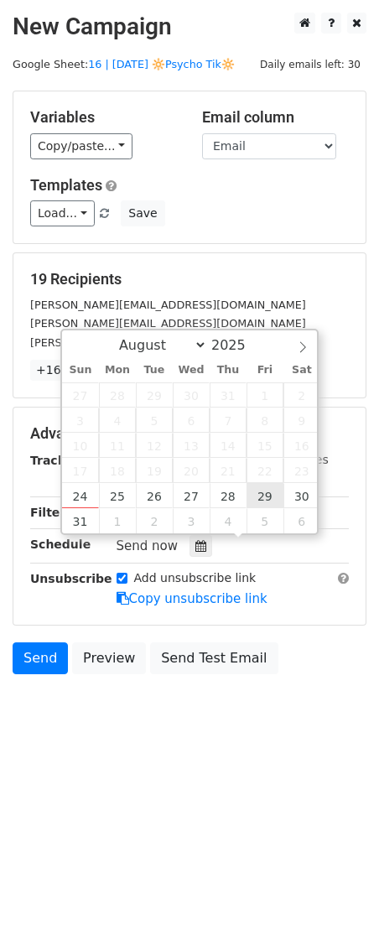
type input "2025-08-29 12:00"
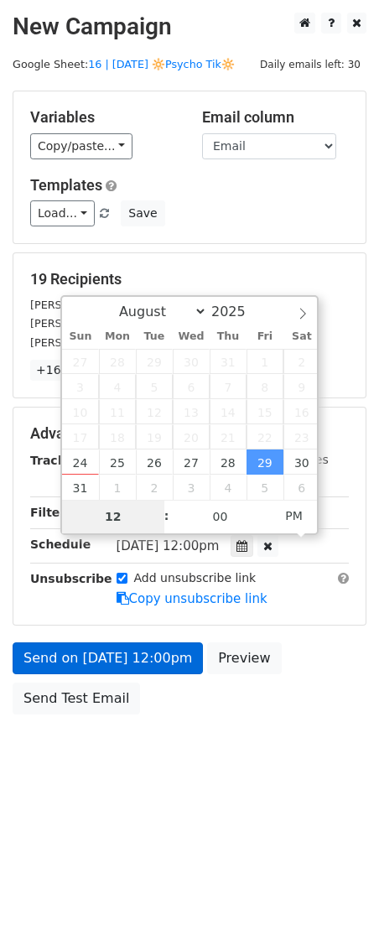
type input "8"
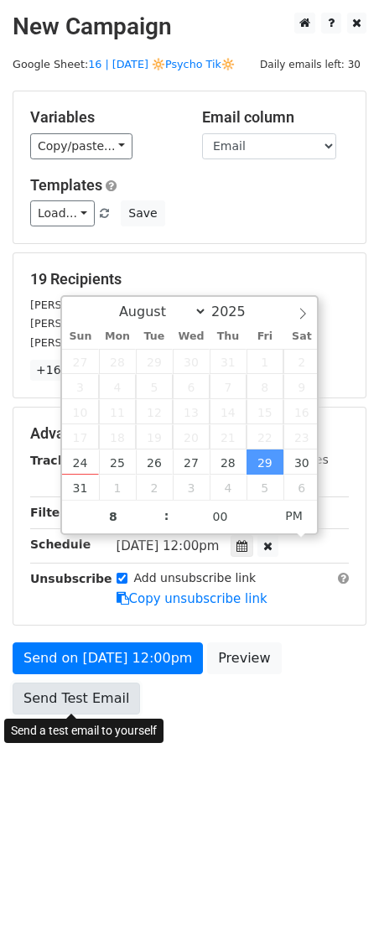
type input "2025-08-29 20:00"
click at [96, 695] on link "Send Test Email" at bounding box center [77, 699] width 128 height 32
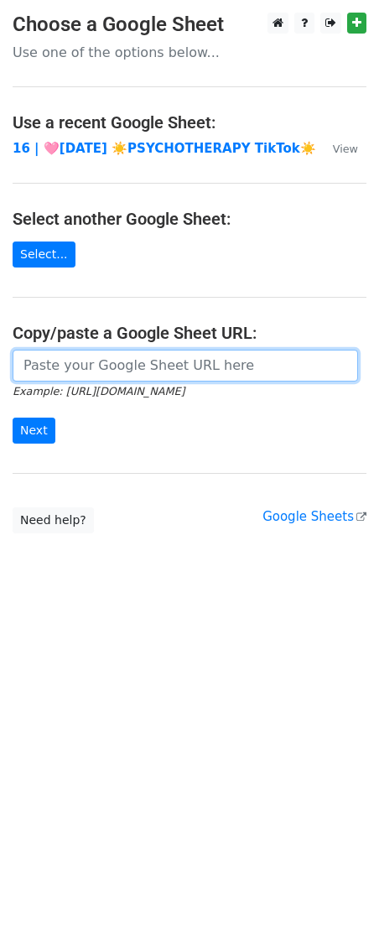
click at [86, 357] on input "url" at bounding box center [186, 366] width 346 height 32
paste input "[URL][DOMAIN_NAME]"
type input "[URL][DOMAIN_NAME]"
click at [13, 418] on input "Next" at bounding box center [34, 431] width 43 height 26
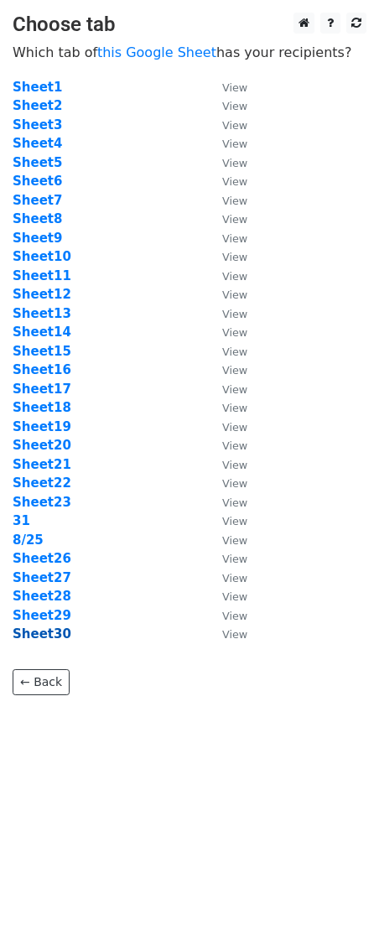
click at [41, 641] on strong "Sheet30" at bounding box center [42, 634] width 59 height 15
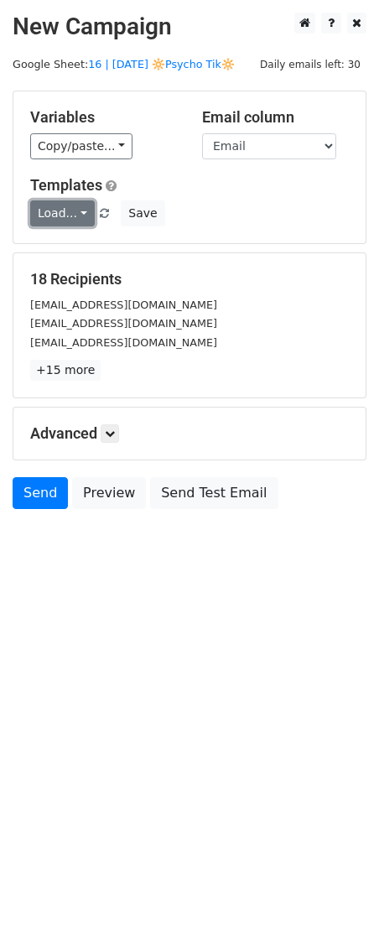
click at [54, 223] on link "Load..." at bounding box center [62, 213] width 65 height 26
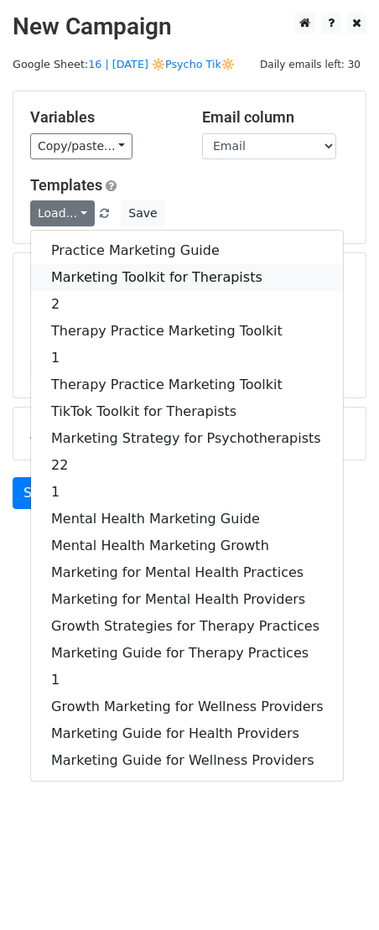
click at [78, 271] on link "Marketing Toolkit for Therapists" at bounding box center [187, 277] width 312 height 27
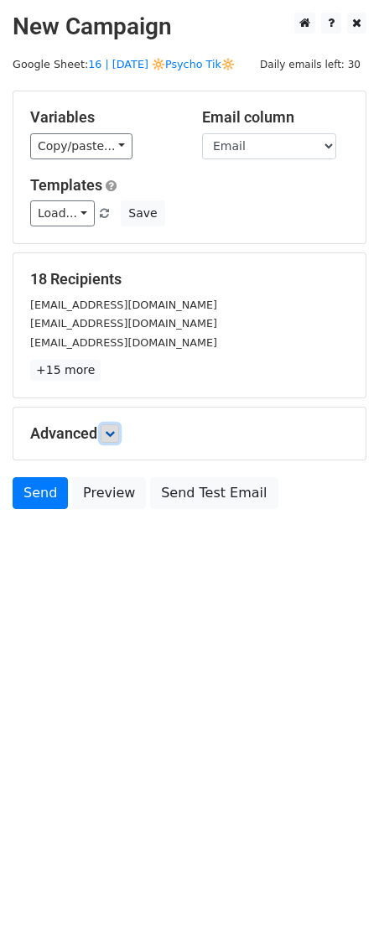
click at [114, 440] on link at bounding box center [110, 433] width 18 height 18
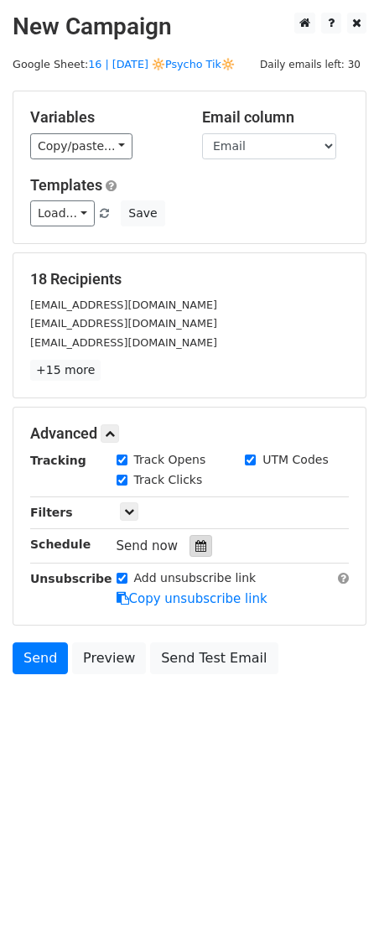
click at [195, 543] on icon at bounding box center [200, 546] width 11 height 12
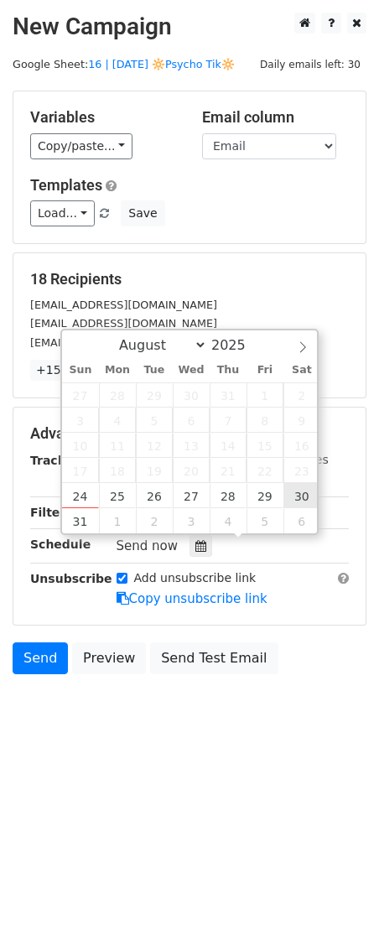
type input "[DATE] 12:00"
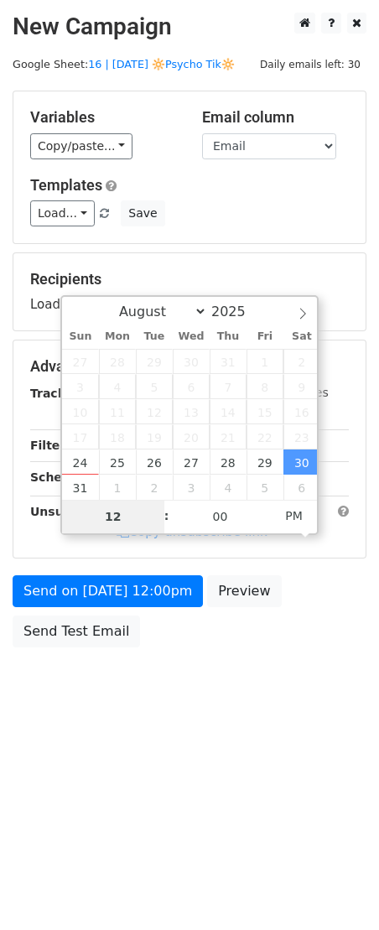
type input "7"
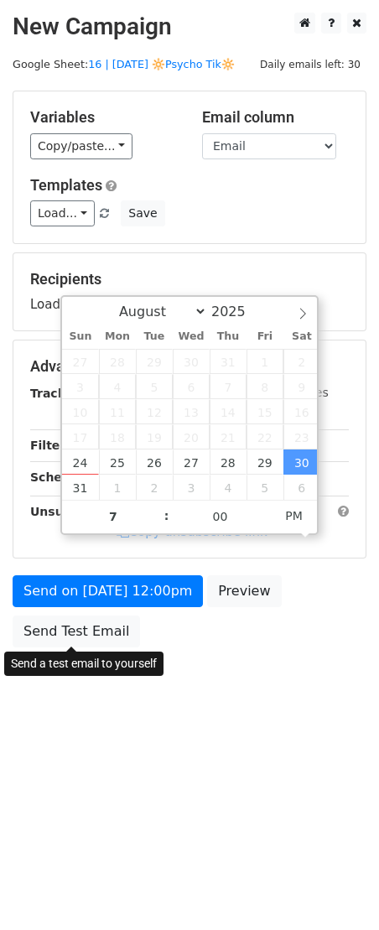
type input "[DATE] 19:00"
click at [88, 628] on form "Variables Copy/paste... {{Name}} {{Email}} Email column Name Email Templates Lo…" at bounding box center [190, 373] width 354 height 565
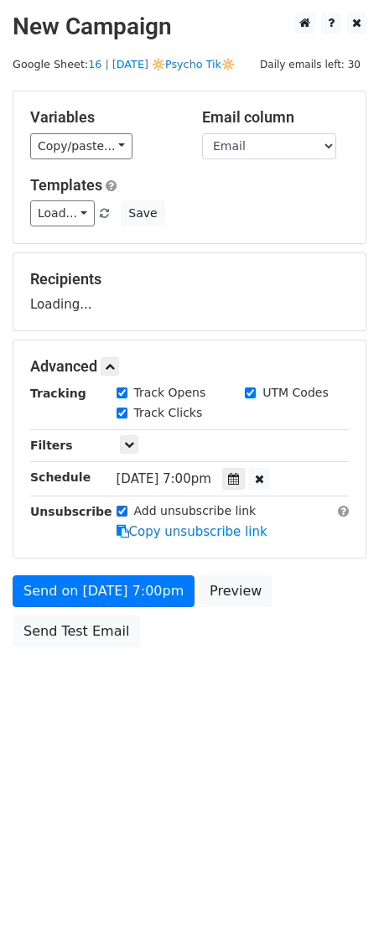
click at [87, 679] on body "New Campaign Daily emails left: 30 Google Sheet: 16 | [DATE] 🔆Psycho Tik🔆 Varia…" at bounding box center [189, 368] width 379 height 711
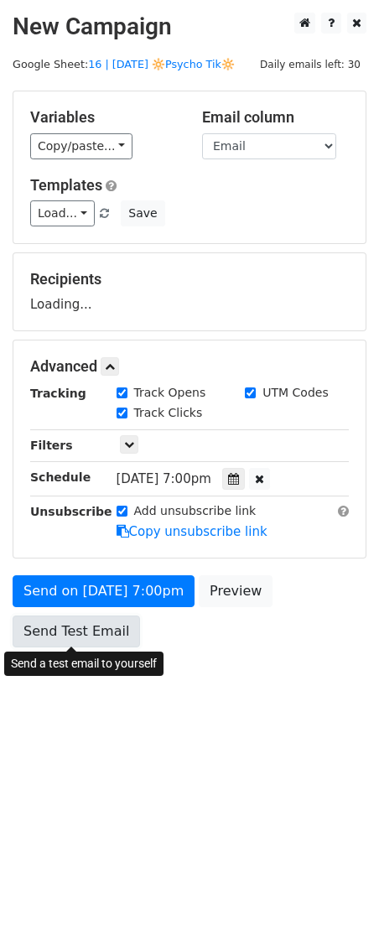
click at [64, 621] on link "Send Test Email" at bounding box center [77, 632] width 128 height 32
